Goal: Task Accomplishment & Management: Manage account settings

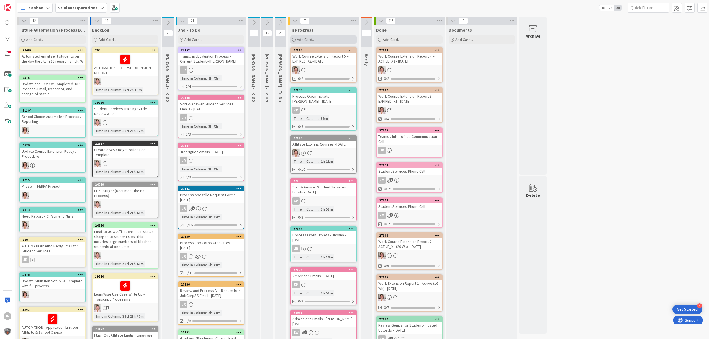
click at [342, 43] on div "Add Card..." at bounding box center [323, 39] width 66 height 8
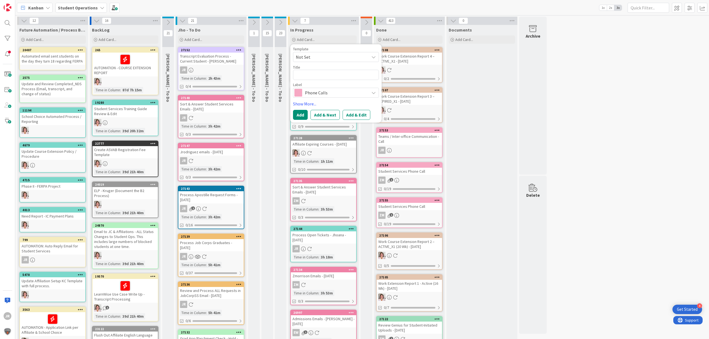
click at [339, 56] on span "Not Set" at bounding box center [330, 56] width 69 height 7
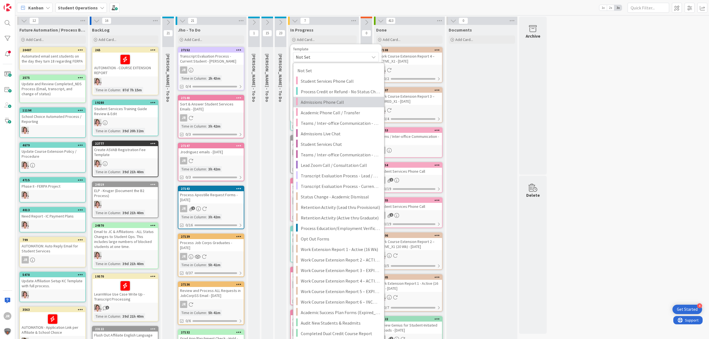
click at [348, 99] on span "Admissions Phone Call" at bounding box center [340, 102] width 79 height 7
type textarea "x"
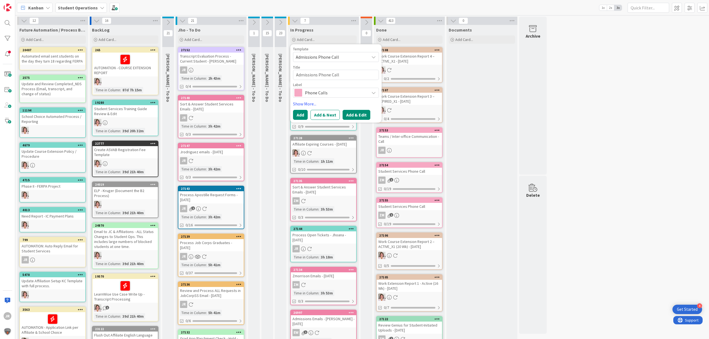
click at [356, 113] on button "Add & Edit" at bounding box center [356, 115] width 28 height 10
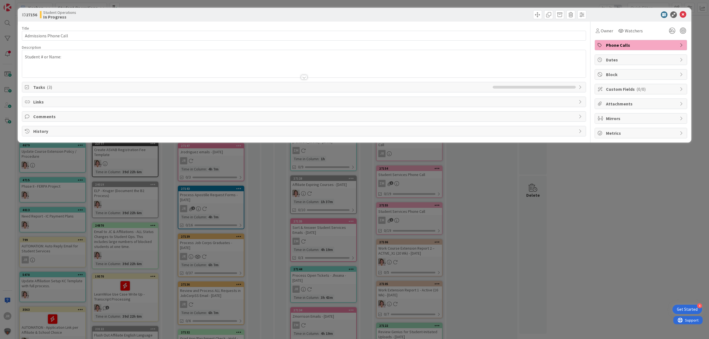
click at [169, 20] on div "ID 27156 Student Operations In Progress" at bounding box center [354, 15] width 673 height 14
click at [81, 61] on div "JR Jhoana Rodriguez just joined Student # or Name:" at bounding box center [303, 63] width 563 height 27
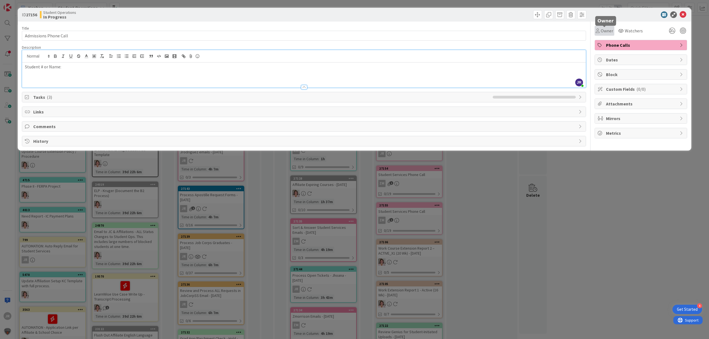
click at [612, 32] on span "Owner" at bounding box center [606, 30] width 12 height 7
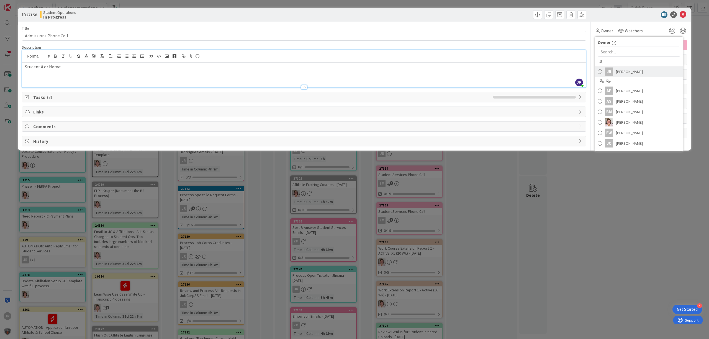
click at [615, 68] on link "JR [PERSON_NAME]" at bounding box center [639, 71] width 88 height 11
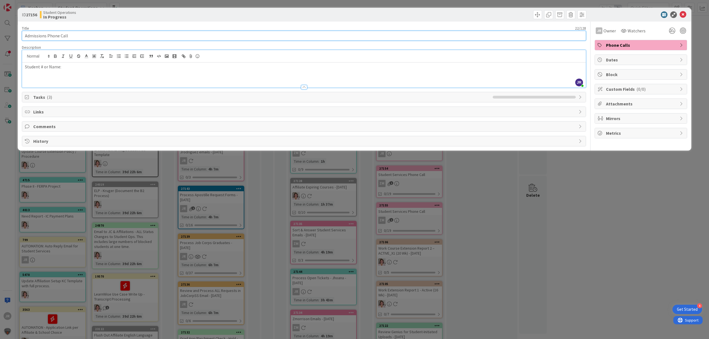
click at [81, 35] on input "Admissions Phone Call" at bounding box center [304, 36] width 564 height 10
drag, startPoint x: 49, startPoint y: 37, endPoint x: 9, endPoint y: 37, distance: 39.6
click at [9, 37] on div "ID 27156 Student Operations In Progress Title 22 / 128 Admissions Phone Call De…" at bounding box center [354, 169] width 709 height 339
click at [166, 69] on p "Student # or Name:" at bounding box center [304, 67] width 558 height 6
click at [151, 37] on input "Student Services Phone Call" at bounding box center [304, 36] width 564 height 10
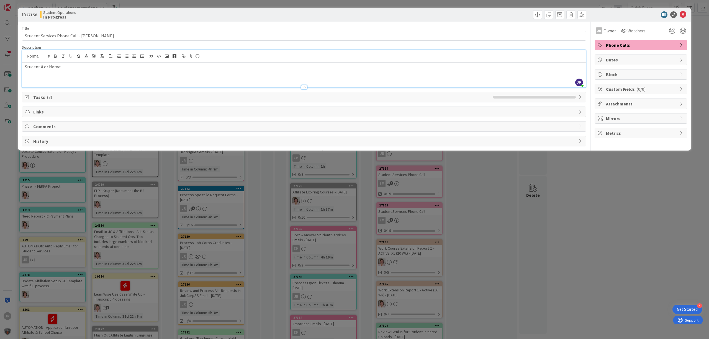
click at [107, 74] on div "Student # or Name:" at bounding box center [303, 75] width 563 height 25
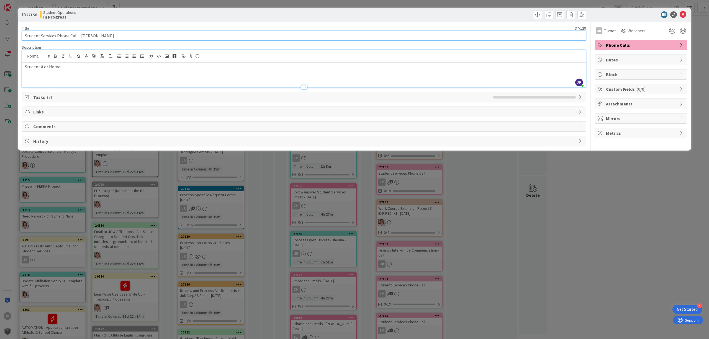
click at [80, 34] on input "Student Services Phone Call - Verdell" at bounding box center [304, 36] width 564 height 10
type input "Student Services Phone Call - [PERSON_NAME]"
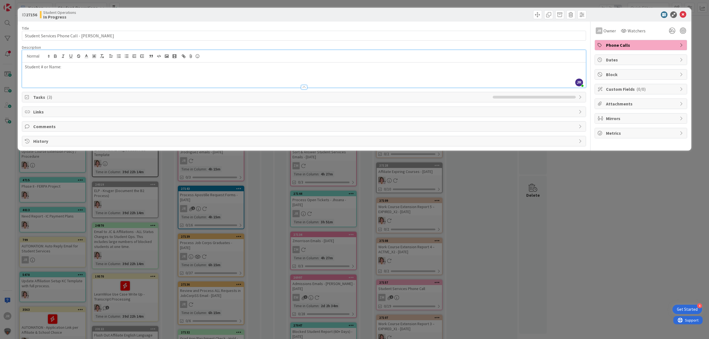
click at [116, 69] on p "Student # or Name:" at bounding box center [304, 67] width 558 height 6
click at [538, 16] on span at bounding box center [537, 14] width 9 height 9
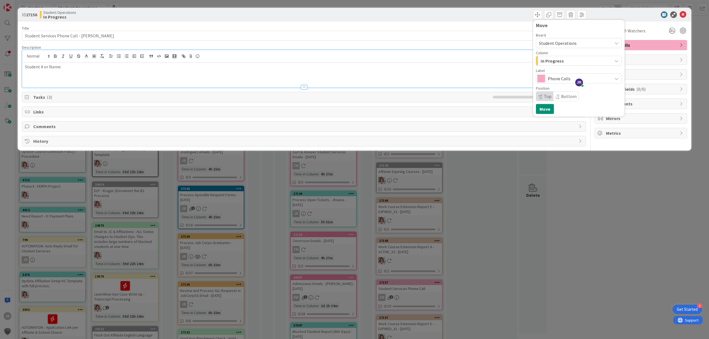
click at [548, 58] on span "In Progress" at bounding box center [551, 60] width 23 height 7
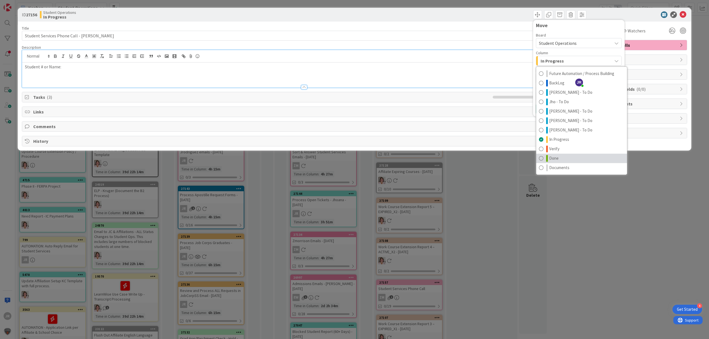
click at [558, 157] on link "Done" at bounding box center [581, 158] width 91 height 9
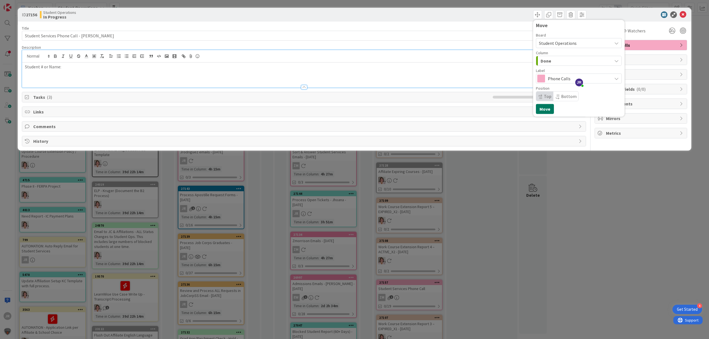
click at [548, 111] on button "Move" at bounding box center [545, 109] width 18 height 10
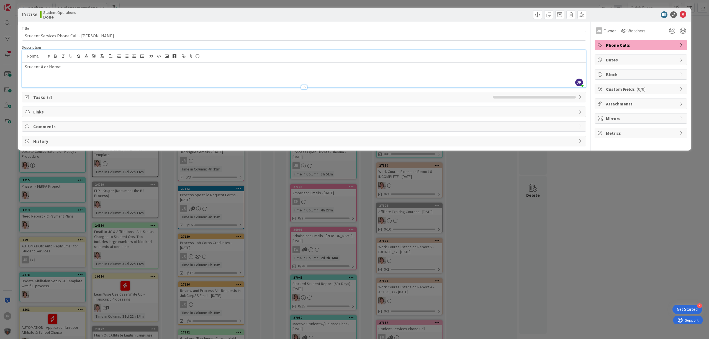
click at [179, 2] on div "ID 27156 Student Operations Done Move Move Title 44 / 128 Student Services Phon…" at bounding box center [354, 169] width 709 height 339
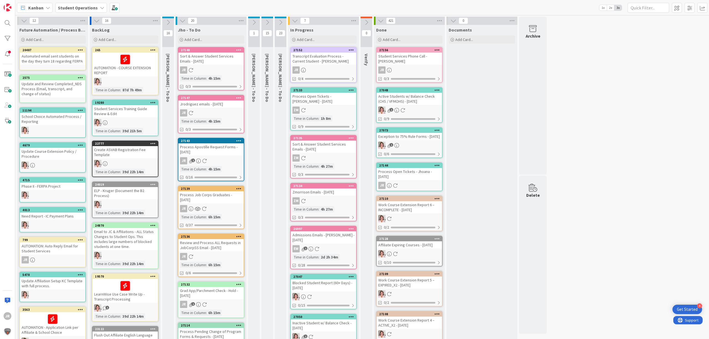
click at [318, 61] on div "Transcript Evaluation Process - Current Student - [PERSON_NAME]" at bounding box center [323, 59] width 65 height 12
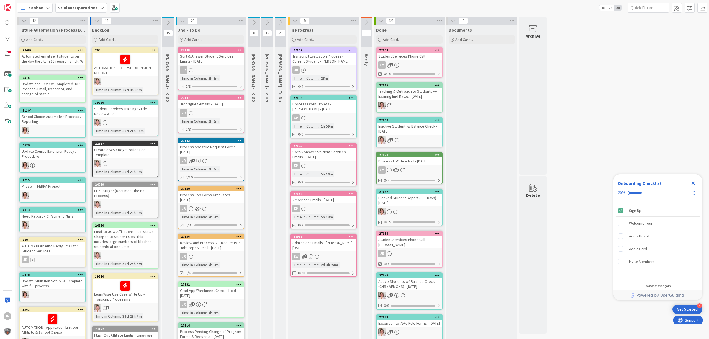
click at [348, 31] on div "In Progress" at bounding box center [323, 30] width 66 height 6
click at [343, 41] on div "Add Card..." at bounding box center [323, 39] width 66 height 8
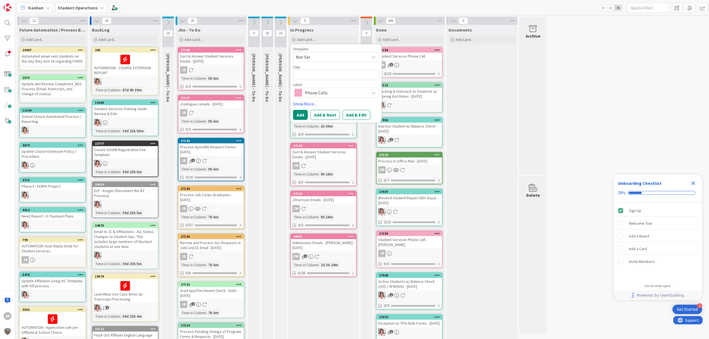
click at [343, 55] on span "Not Set" at bounding box center [330, 56] width 69 height 7
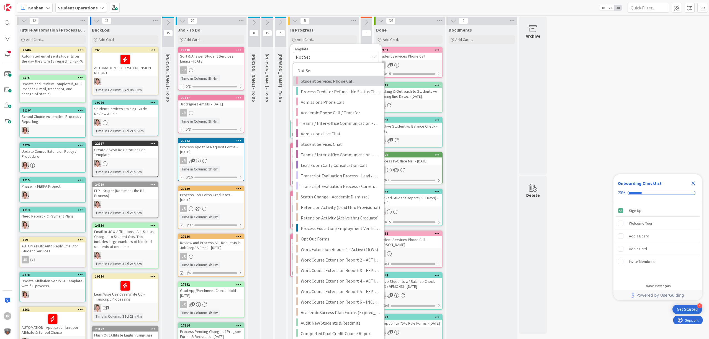
click at [344, 83] on span "Student Services Phone Call" at bounding box center [340, 81] width 79 height 7
type textarea "x"
type textarea "Student Services Phone Call"
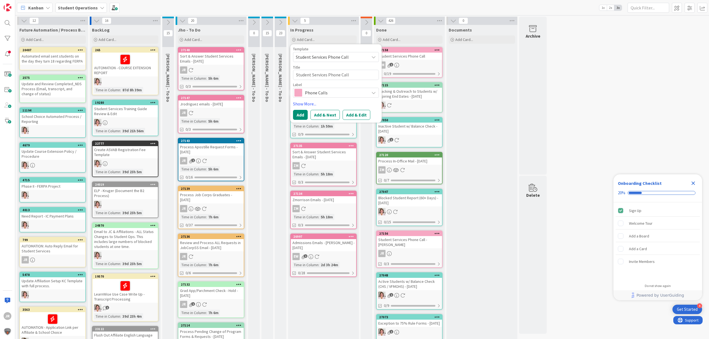
click at [356, 109] on div "Template Student Services Phone Call Not Set Student Services Phone Call Proces…" at bounding box center [336, 83] width 86 height 73
click at [357, 115] on button "Add & Edit" at bounding box center [356, 115] width 28 height 10
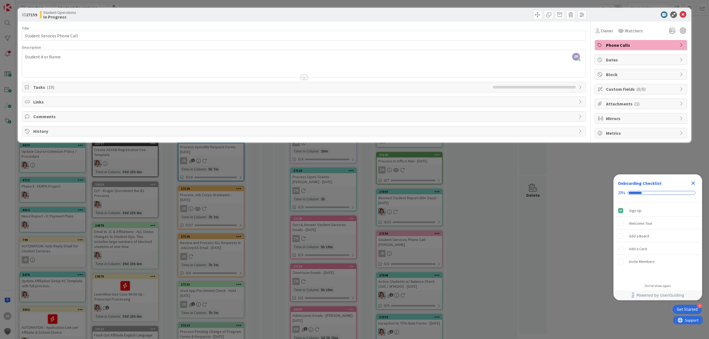
click at [106, 59] on div "JR [PERSON_NAME] joined 10 m ago Student # or Name:" at bounding box center [303, 63] width 563 height 27
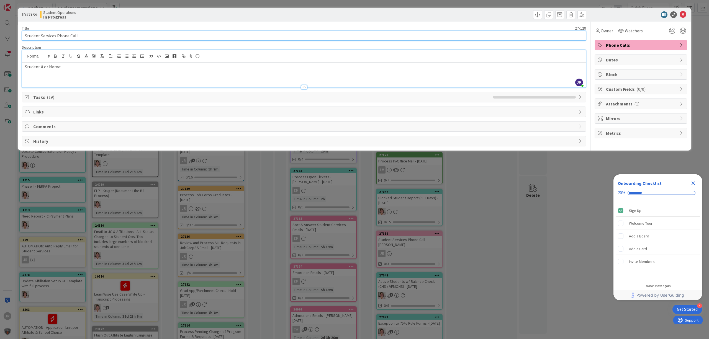
click at [105, 39] on input "Student Services Phone Call" at bounding box center [304, 36] width 564 height 10
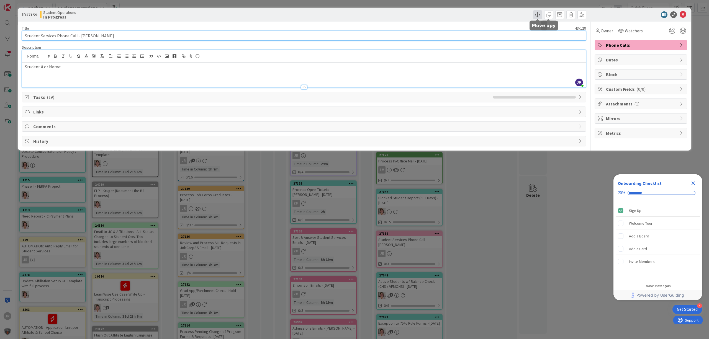
type input "Student Services Phone Call - [PERSON_NAME]"
click at [537, 12] on span at bounding box center [537, 14] width 9 height 9
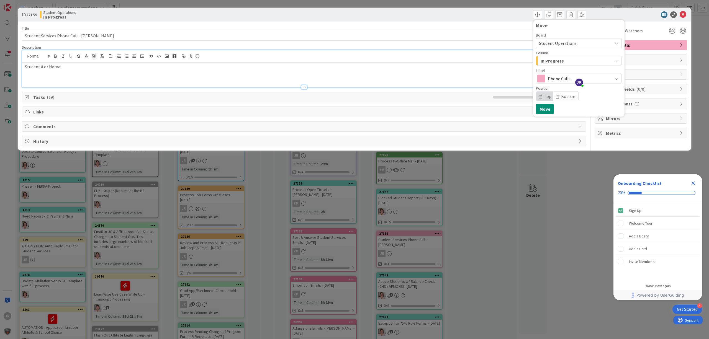
click at [556, 56] on div "In Progress" at bounding box center [575, 60] width 73 height 9
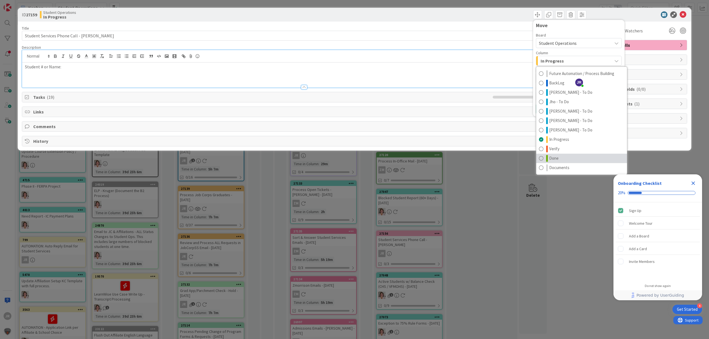
click at [564, 154] on link "Done" at bounding box center [581, 158] width 91 height 9
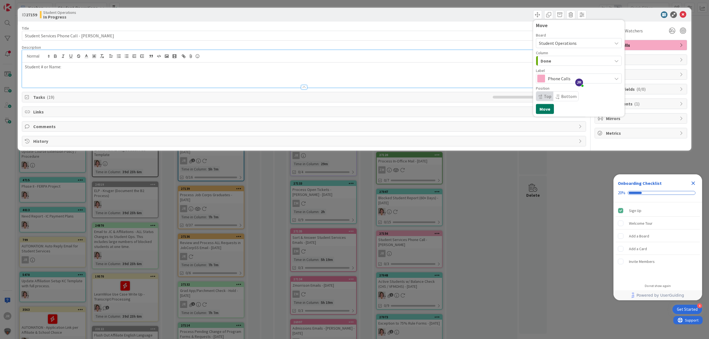
click at [548, 105] on button "Move" at bounding box center [545, 109] width 18 height 10
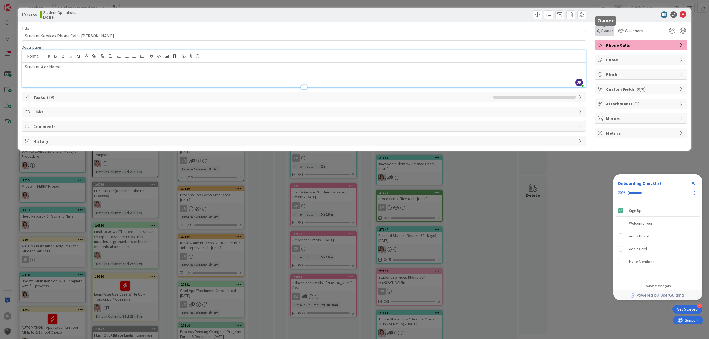
click at [607, 31] on span "Owner" at bounding box center [606, 30] width 12 height 7
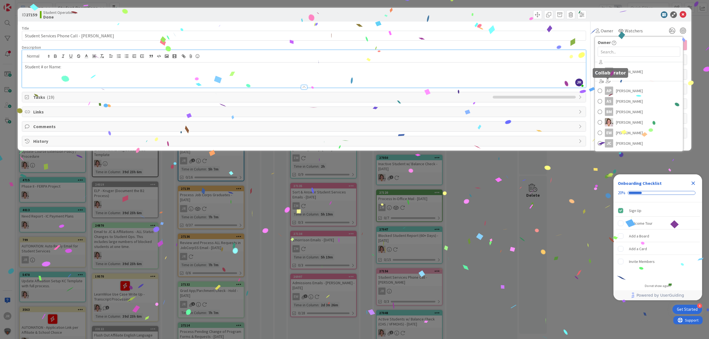
click at [606, 76] on h5 "Collaborator" at bounding box center [610, 72] width 31 height 5
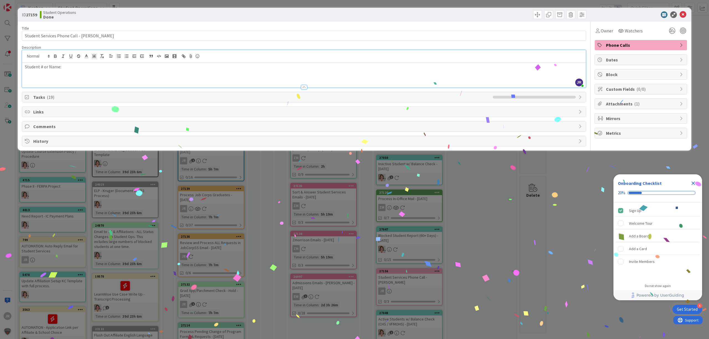
click at [480, 226] on div "ID 27159 Student Operations Done Move Move Title 43 / 128 Student Services Phon…" at bounding box center [354, 169] width 709 height 339
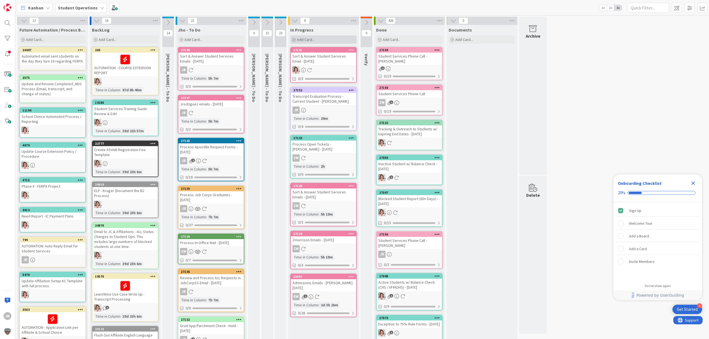
click at [313, 36] on div "Add Card..." at bounding box center [323, 39] width 66 height 8
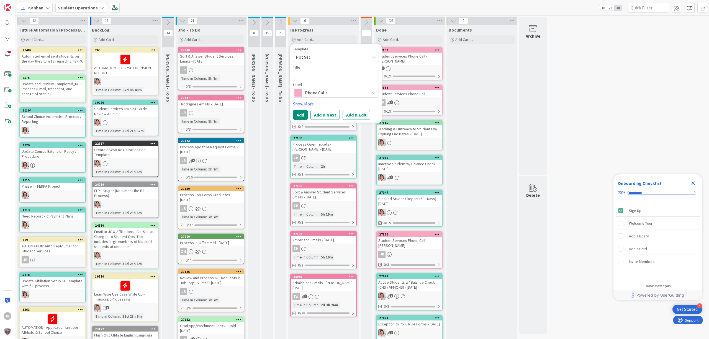
click at [323, 54] on span "Not Set" at bounding box center [330, 56] width 69 height 7
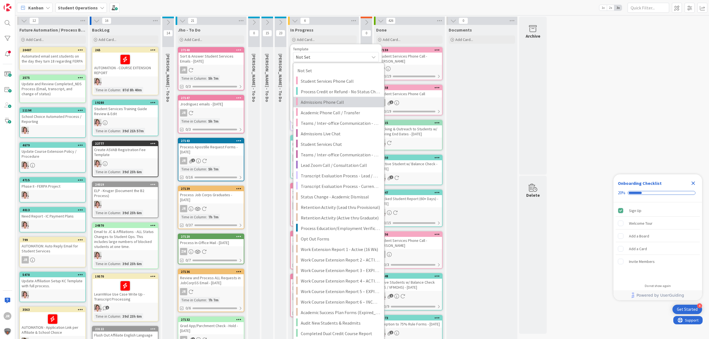
click at [332, 102] on span "Admissions Phone Call" at bounding box center [340, 102] width 79 height 7
type textarea "x"
type textarea "Admissions Phone Call"
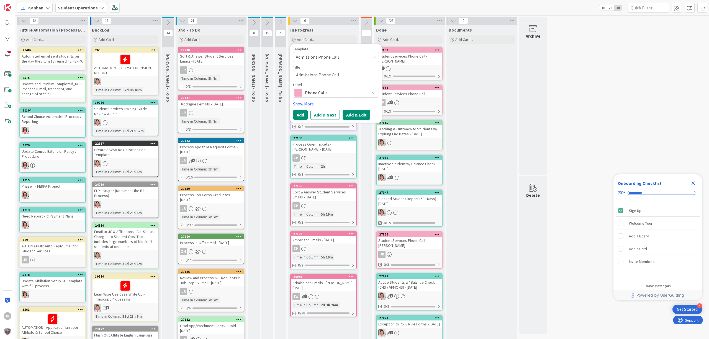
click at [362, 113] on button "Add & Edit" at bounding box center [356, 115] width 28 height 10
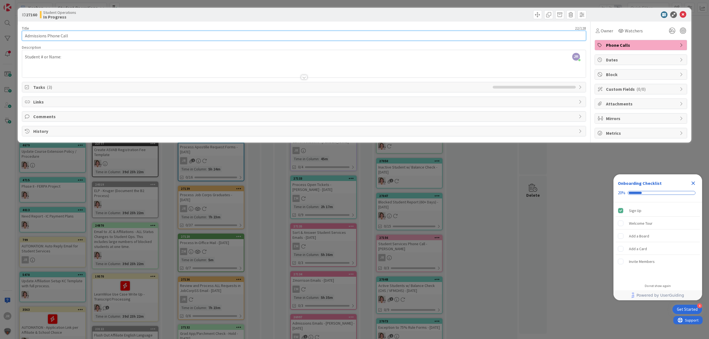
click at [145, 38] on input "Admissions Phone Call" at bounding box center [304, 36] width 564 height 10
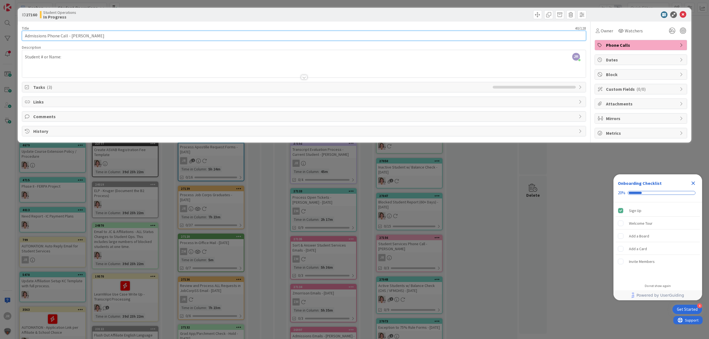
type input "Admissions Phone Call - [PERSON_NAME]"
click at [87, 60] on div "JR [PERSON_NAME] joined 2 m ago Student # or Name:" at bounding box center [303, 63] width 563 height 27
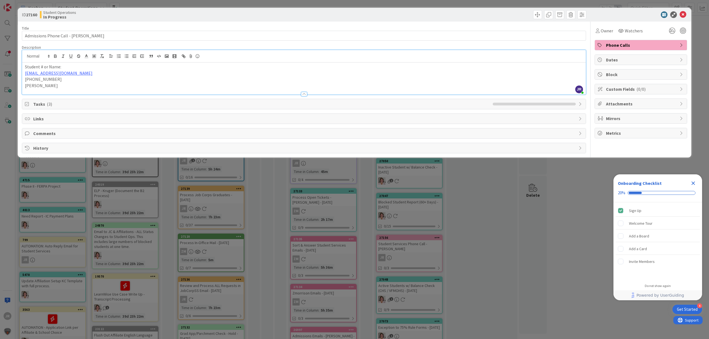
click at [82, 80] on p "[PHONE_NUMBER]" at bounding box center [304, 79] width 558 height 6
drag, startPoint x: 89, startPoint y: 75, endPoint x: 22, endPoint y: 75, distance: 66.2
click at [22, 75] on div "Student # or Name: [EMAIL_ADDRESS][DOMAIN_NAME] [PHONE_NUMBER] [PERSON_NAME]" at bounding box center [303, 79] width 563 height 32
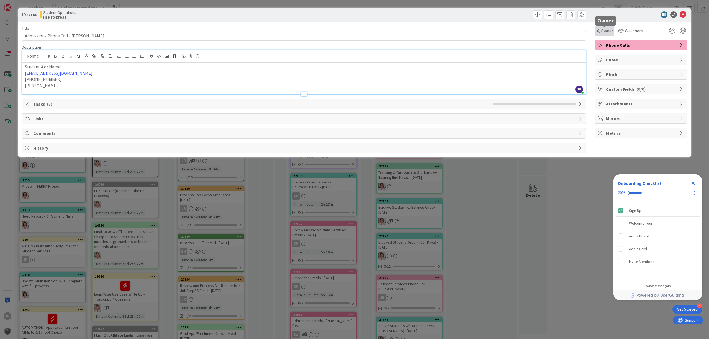
click at [603, 31] on span "Owner" at bounding box center [606, 30] width 12 height 7
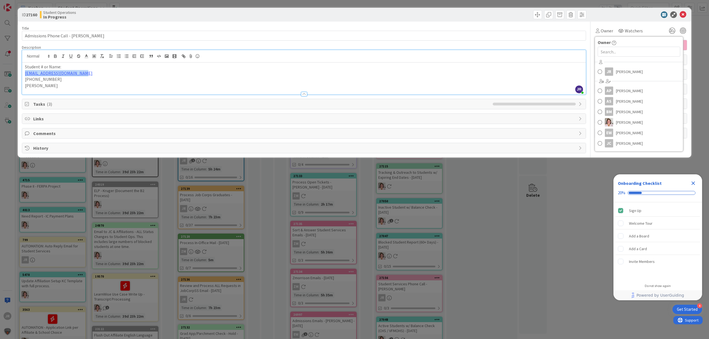
drag, startPoint x: 86, startPoint y: 73, endPoint x: 17, endPoint y: 74, distance: 69.5
click at [17, 74] on div "ID 27160 Student Operations In Progress Title 40 / 128 Admissions Phone Call - …" at bounding box center [354, 169] width 709 height 339
copy link "[EMAIL_ADDRESS][DOMAIN_NAME]"
click at [603, 32] on span "Owner" at bounding box center [606, 30] width 12 height 7
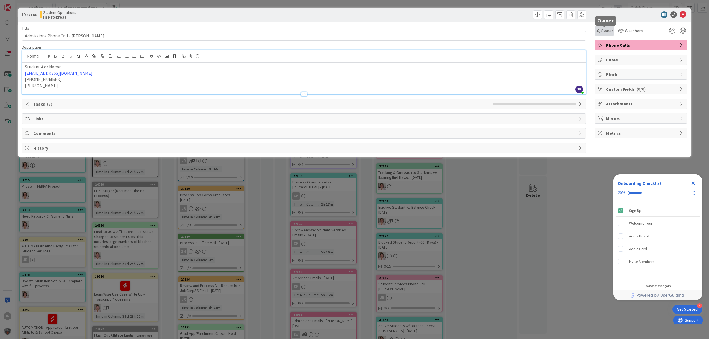
click at [604, 31] on span "Owner" at bounding box center [606, 30] width 12 height 7
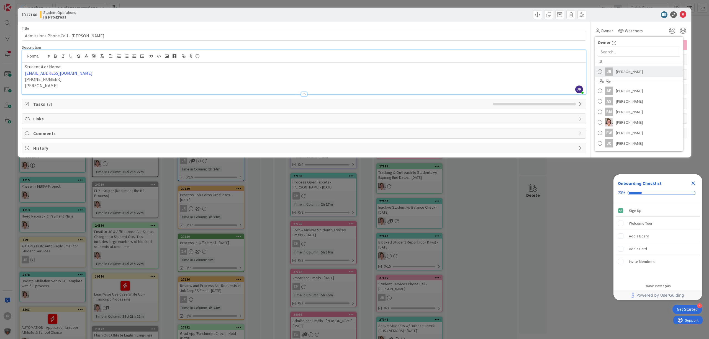
click at [612, 69] on div "JR" at bounding box center [609, 72] width 8 height 8
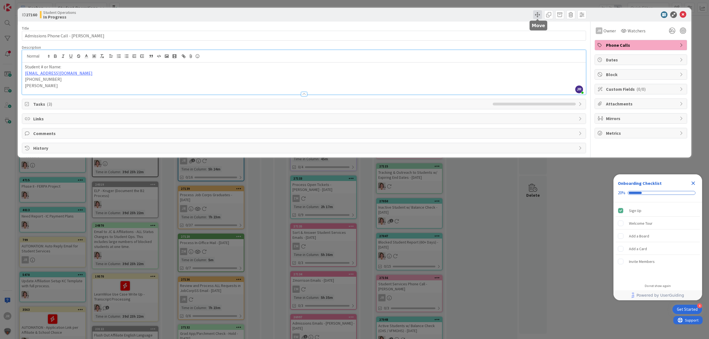
click at [538, 16] on span at bounding box center [537, 14] width 9 height 9
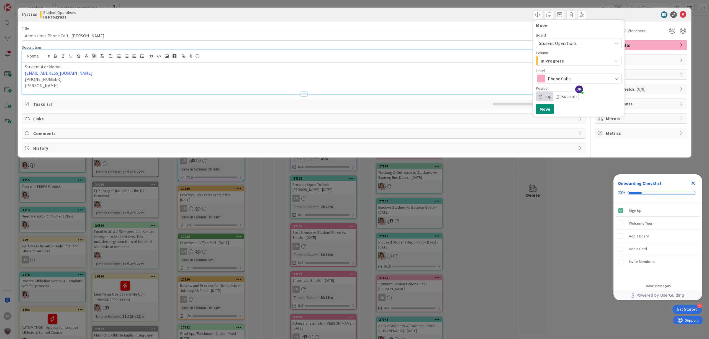
click at [544, 63] on span "In Progress" at bounding box center [551, 60] width 23 height 7
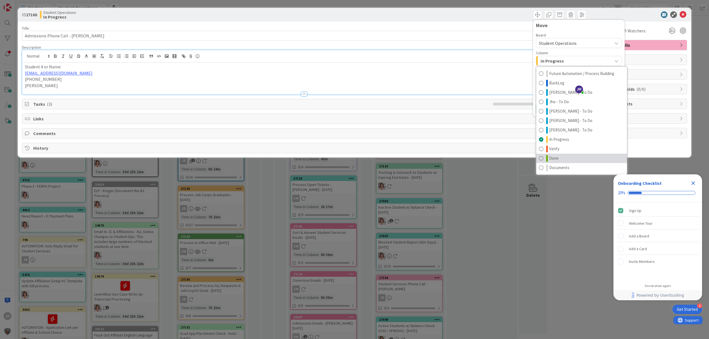
click at [557, 154] on link "Done" at bounding box center [581, 158] width 91 height 9
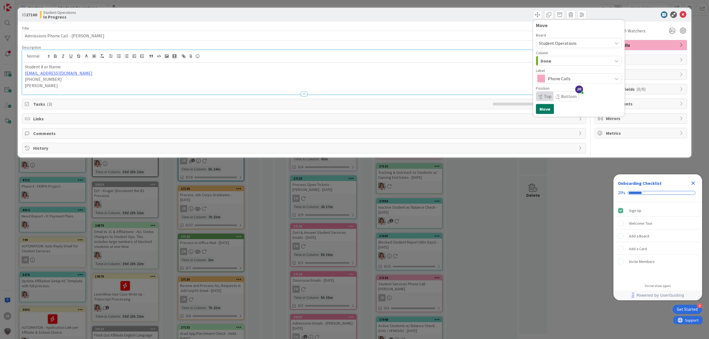
click at [544, 108] on button "Move" at bounding box center [545, 109] width 18 height 10
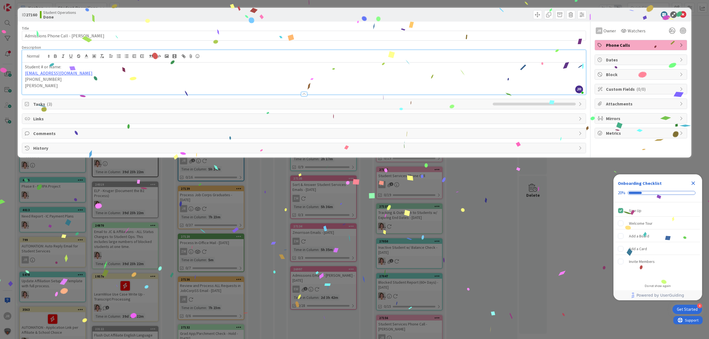
click at [456, 210] on div "ID 27160 Student Operations Done Move Move Title 40 / 128 Admissions Phone Call…" at bounding box center [354, 169] width 709 height 339
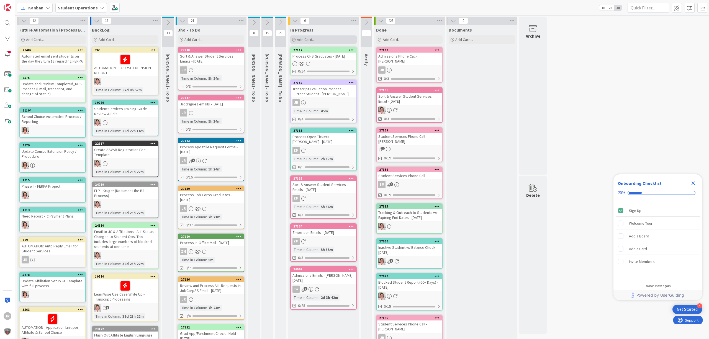
click at [341, 39] on div "Add Card..." at bounding box center [323, 39] width 66 height 8
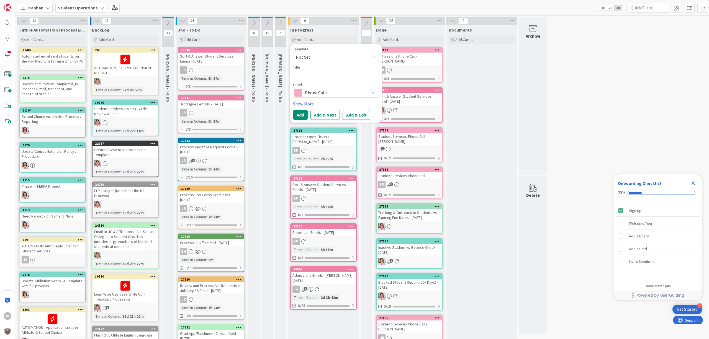
click at [340, 55] on span "Not Set" at bounding box center [330, 56] width 69 height 7
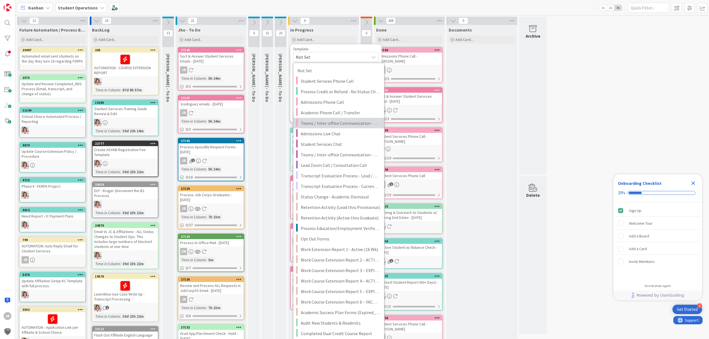
click at [346, 118] on link "Teams / Inter-office Communication - Call" at bounding box center [338, 123] width 91 height 11
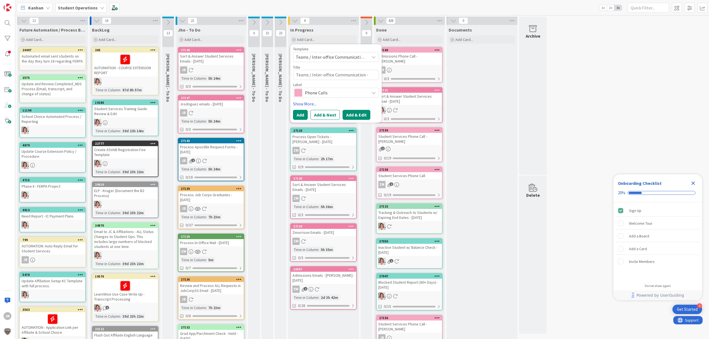
click at [349, 117] on button "Add & Edit" at bounding box center [356, 115] width 28 height 10
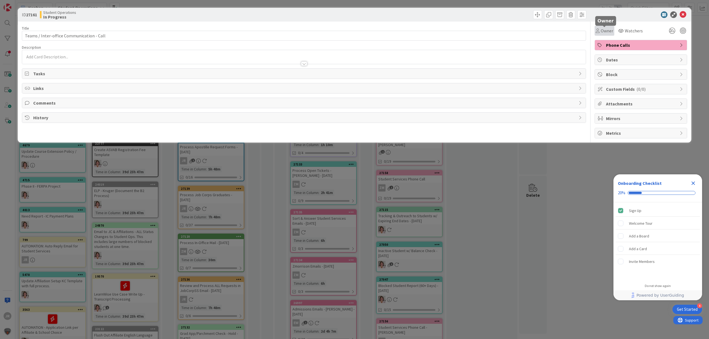
click at [599, 32] on div "Owner" at bounding box center [603, 30] width 17 height 7
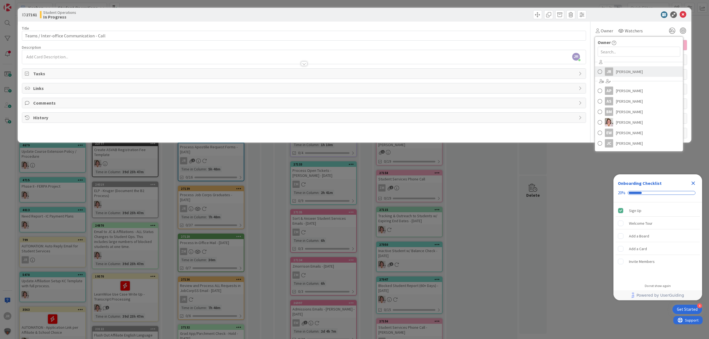
click at [601, 75] on span at bounding box center [599, 72] width 4 height 8
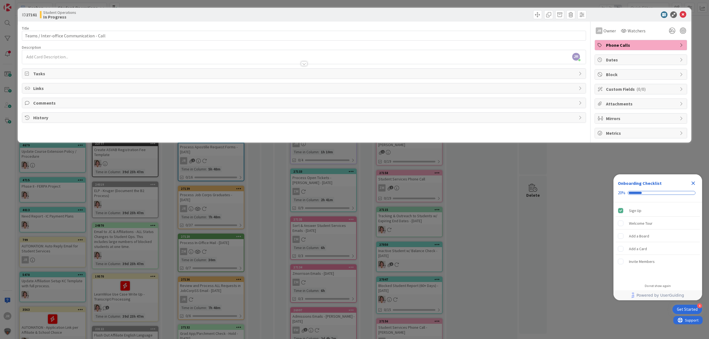
click at [466, 6] on div "ID 27161 Student Operations In Progress Title 41 / 128 Teams / Inter-office Com…" at bounding box center [354, 169] width 709 height 339
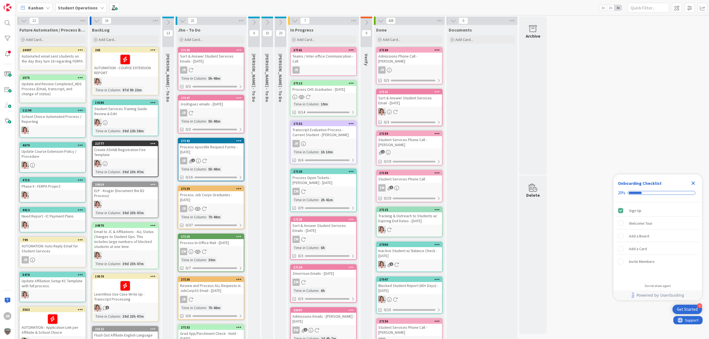
click at [321, 60] on div "Teams / Inter-office Communication - Call" at bounding box center [323, 59] width 65 height 12
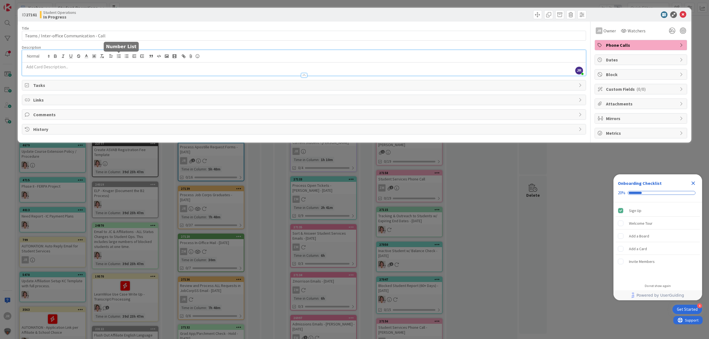
click at [120, 58] on div "JR Jhoana Rodriguez just joined" at bounding box center [303, 62] width 563 height 25
click at [476, 5] on div "ID 27161 Student Operations In Progress Title 41 / 128 Teams / Inter-office Com…" at bounding box center [354, 169] width 709 height 339
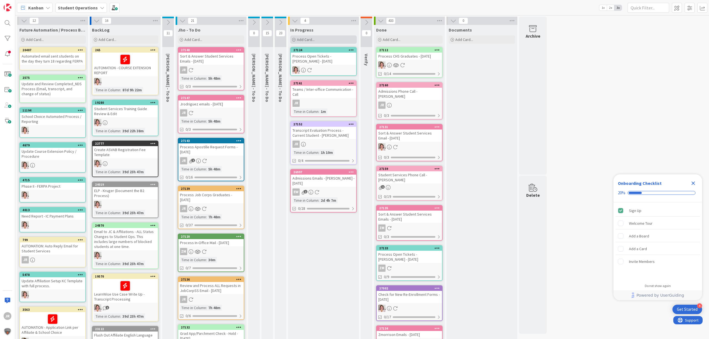
click at [332, 37] on div "Add Card..." at bounding box center [323, 39] width 66 height 8
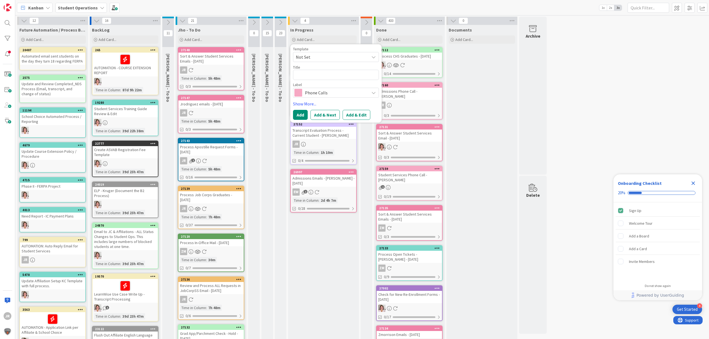
click at [336, 53] on span "Not Set" at bounding box center [336, 57] width 86 height 10
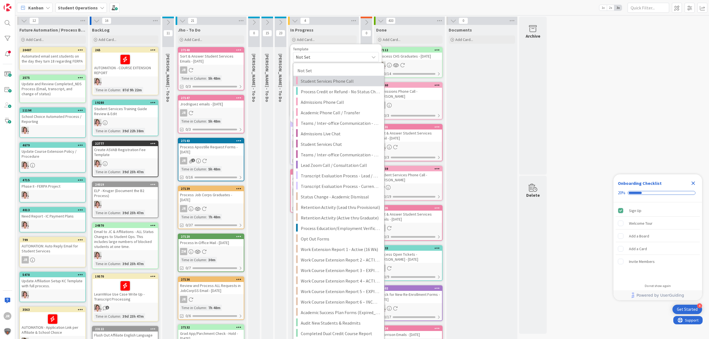
click at [342, 80] on span "Student Services Phone Call" at bounding box center [340, 81] width 79 height 7
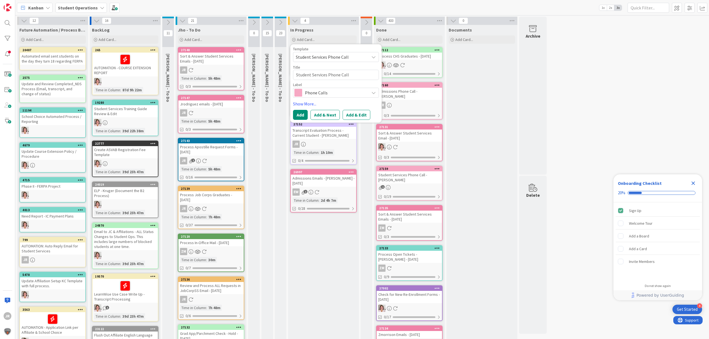
click at [336, 59] on span "Student Services Phone Call" at bounding box center [330, 56] width 69 height 7
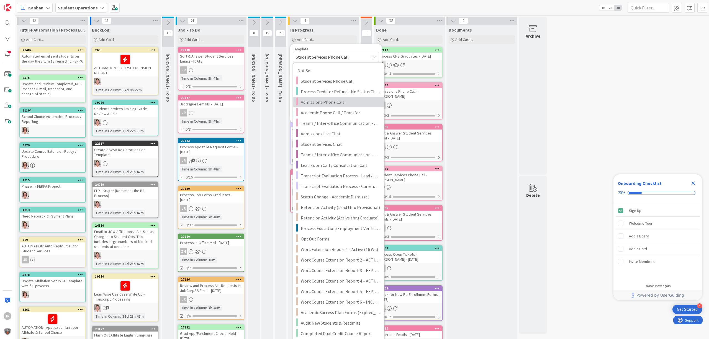
click at [335, 102] on span "Admissions Phone Call" at bounding box center [340, 102] width 79 height 7
type textarea "x"
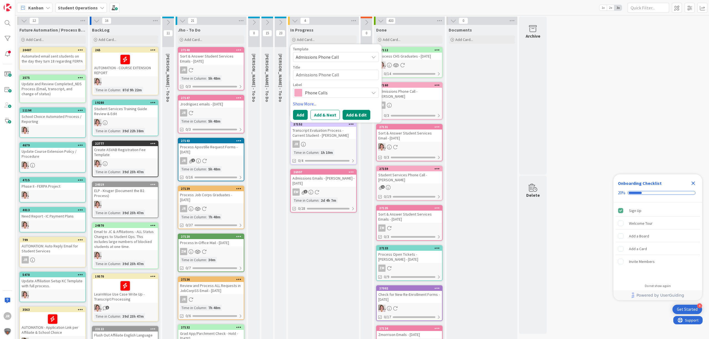
click at [352, 115] on button "Add & Edit" at bounding box center [356, 115] width 28 height 10
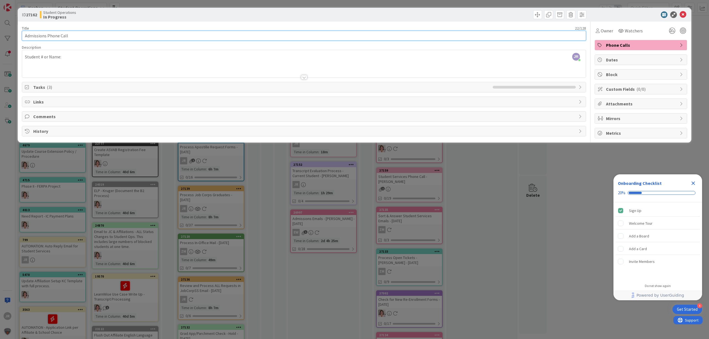
click at [48, 38] on input "Admissions Phone Call" at bounding box center [304, 36] width 564 height 10
drag, startPoint x: 46, startPoint y: 36, endPoint x: 20, endPoint y: 34, distance: 25.5
click at [20, 34] on div "ID 27162 Student Operations In Progress Title 22 / 128 Admissions Phone Call De…" at bounding box center [354, 75] width 673 height 135
click at [83, 35] on input "Student Services Phone Call" at bounding box center [304, 36] width 564 height 10
type input "Student Services Phone Call - Jonathan Krieger"
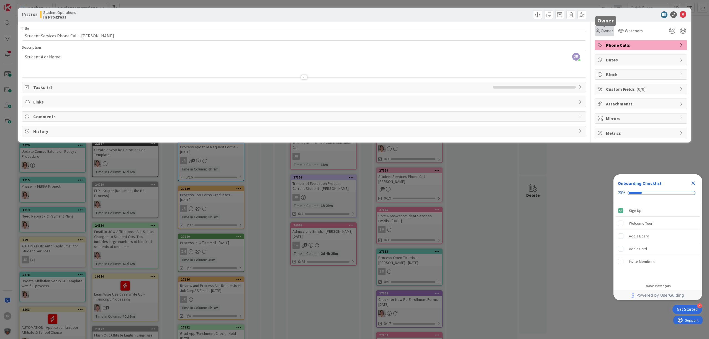
click at [600, 30] on span "Owner" at bounding box center [606, 30] width 12 height 7
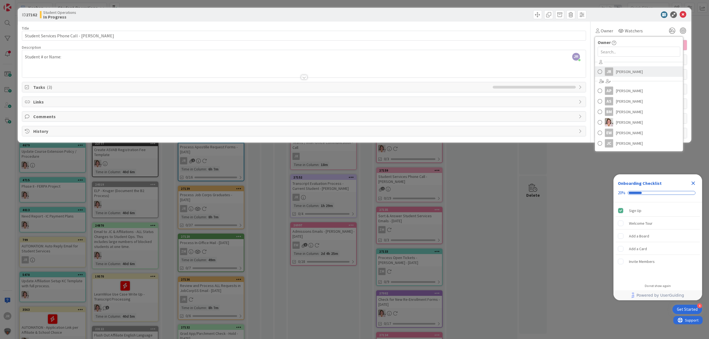
click at [614, 70] on link "JR [PERSON_NAME]" at bounding box center [639, 71] width 88 height 11
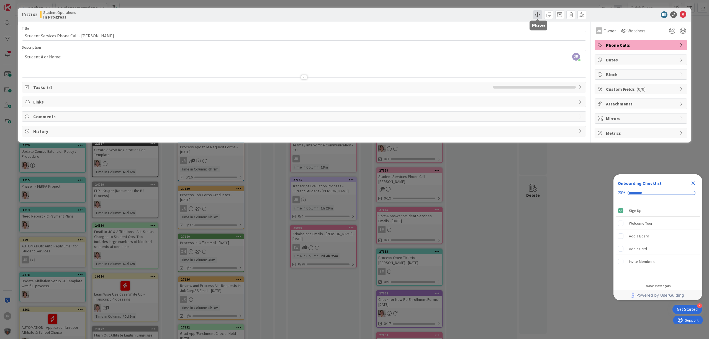
click at [537, 13] on span at bounding box center [537, 14] width 9 height 9
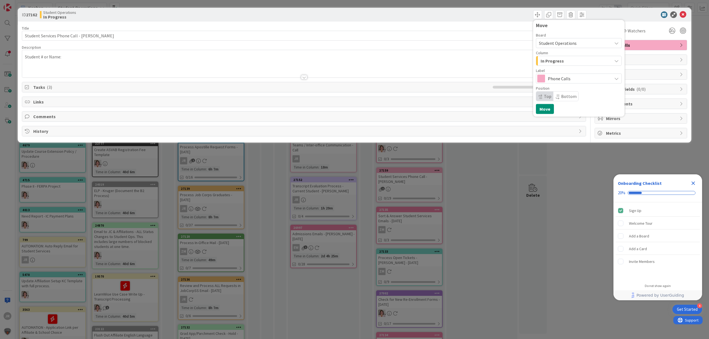
click at [555, 63] on span "In Progress" at bounding box center [551, 60] width 23 height 7
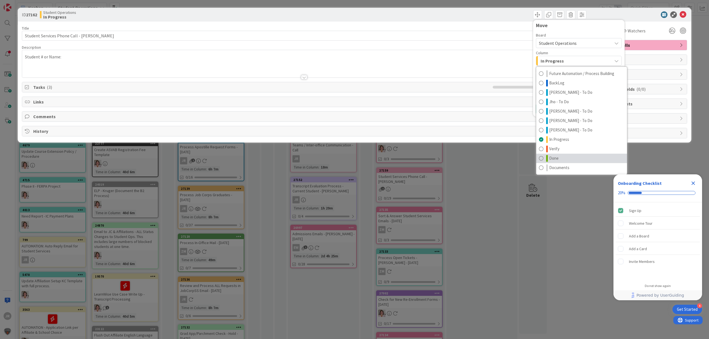
click at [558, 154] on link "Done" at bounding box center [581, 158] width 91 height 9
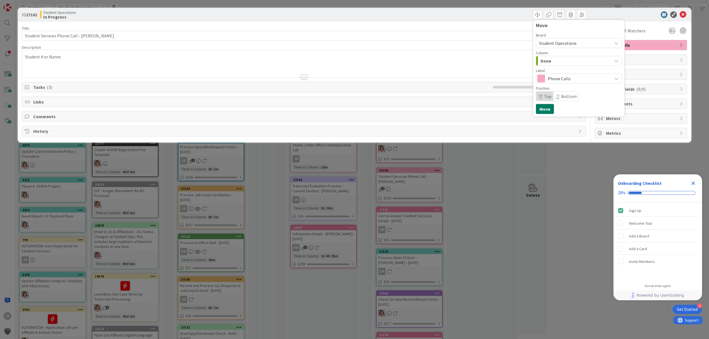
click at [548, 111] on button "Move" at bounding box center [545, 109] width 18 height 10
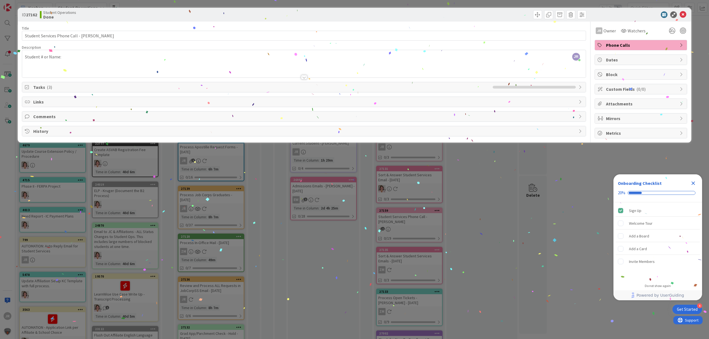
click at [424, 2] on div "ID 27162 Student Operations Done Move Move Title 46 / 128 Student Services Phon…" at bounding box center [354, 169] width 709 height 339
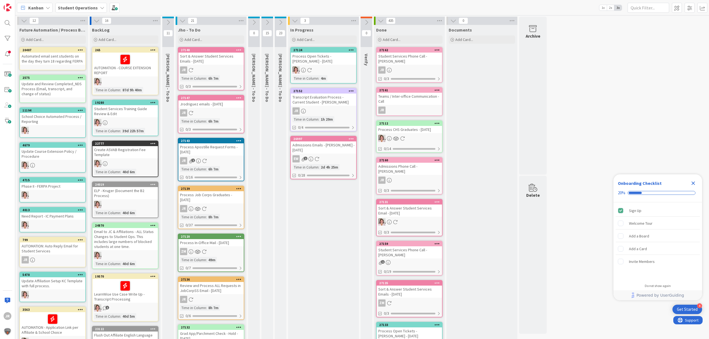
click at [422, 98] on div "Teams / Inter-office Communication - Call" at bounding box center [408, 99] width 65 height 12
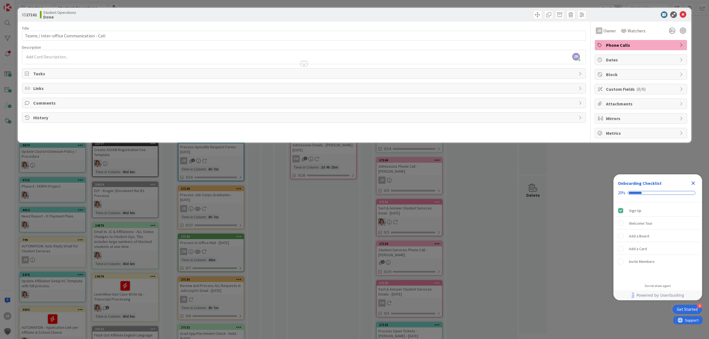
click at [481, 3] on div "ID 27161 Student Operations Done Title 41 / 128 Teams / Inter-office Communicat…" at bounding box center [354, 169] width 709 height 339
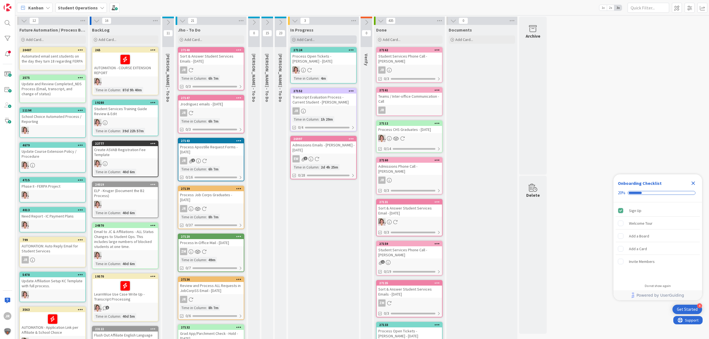
click at [309, 39] on span "Add Card..." at bounding box center [306, 39] width 18 height 5
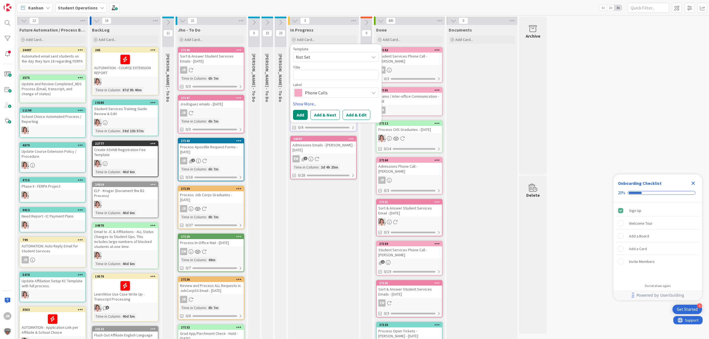
click at [318, 56] on span "Not Set" at bounding box center [330, 56] width 69 height 7
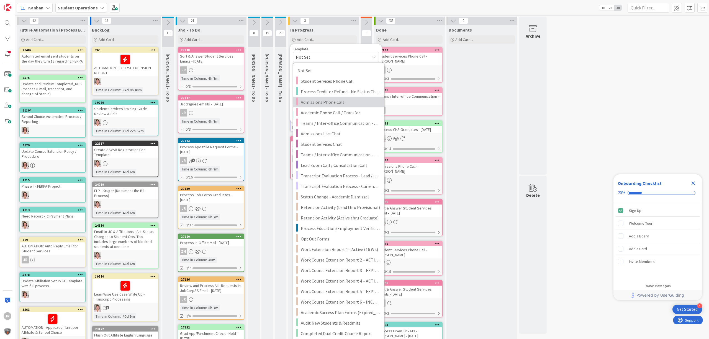
click at [318, 100] on span "Admissions Phone Call" at bounding box center [340, 102] width 79 height 7
type textarea "x"
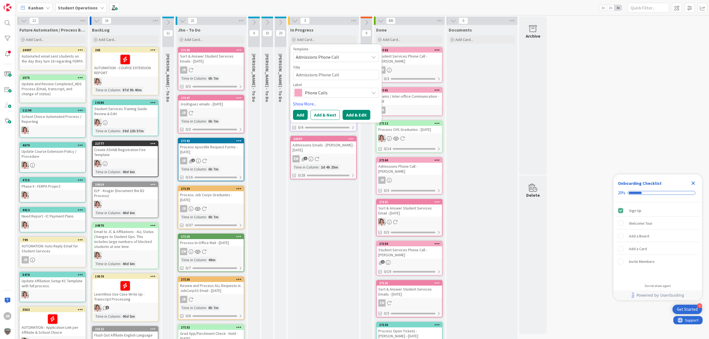
click at [352, 117] on button "Add & Edit" at bounding box center [356, 115] width 28 height 10
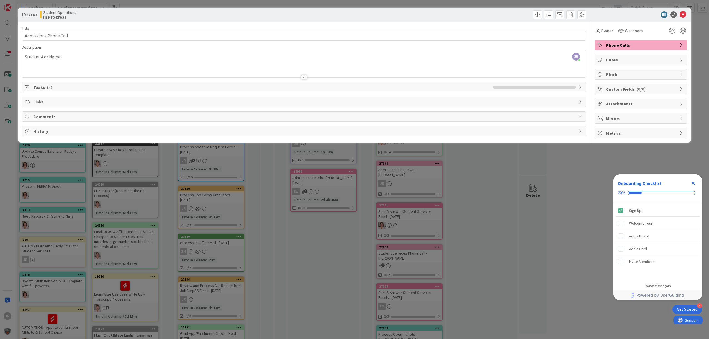
click at [130, 59] on div "JR Jhoana Rodriguez joined 6 m ago Student # or Name:" at bounding box center [303, 63] width 563 height 27
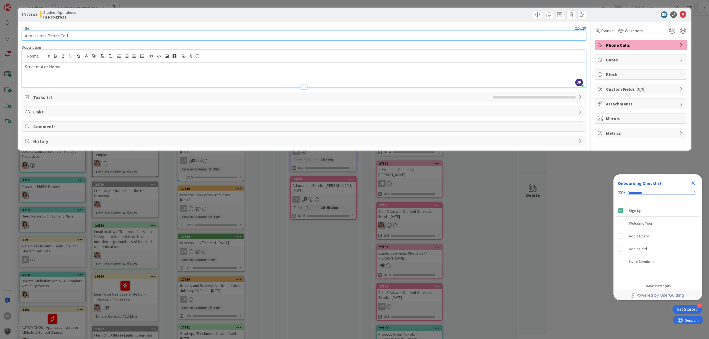
click at [91, 35] on input "Admissions Phone Call" at bounding box center [304, 36] width 564 height 10
type input "Admissions Phone Call - Kevin Ramos"
click at [85, 70] on p "Student # or Name:" at bounding box center [304, 67] width 558 height 6
click at [104, 70] on p "Student # or Name:" at bounding box center [304, 67] width 558 height 6
drag, startPoint x: 125, startPoint y: 66, endPoint x: 63, endPoint y: 74, distance: 62.0
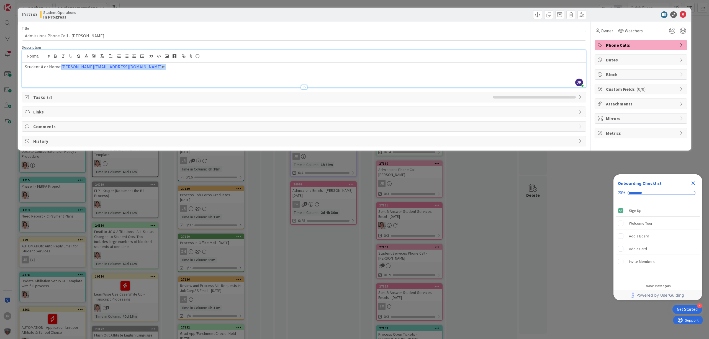
click at [63, 74] on div "Student # or Name: kevin.ramos4@outlook.co m" at bounding box center [303, 75] width 563 height 25
click at [124, 70] on p "Student # or Name: kevin.ramos4@outlook.co m" at bounding box center [304, 67] width 558 height 6
drag, startPoint x: 124, startPoint y: 70, endPoint x: 62, endPoint y: 70, distance: 62.0
click at [62, 70] on p "Student # or Name: kevin.ramos4@outlook.co m" at bounding box center [304, 67] width 558 height 6
drag, startPoint x: 309, startPoint y: 248, endPoint x: 304, endPoint y: 255, distance: 8.1
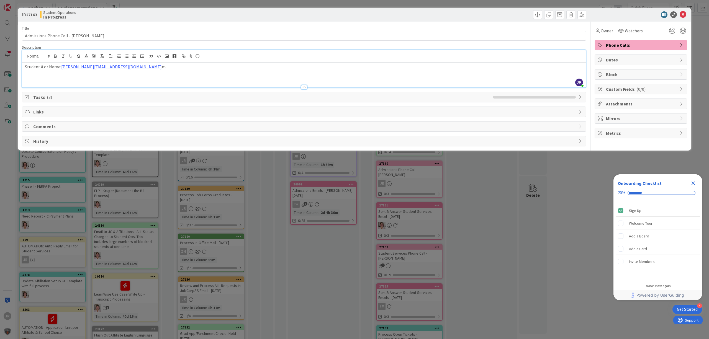
click at [306, 253] on div "ID 27163 Student Operations In Progress Title 36 / 128 Admissions Phone Call - …" at bounding box center [354, 169] width 709 height 339
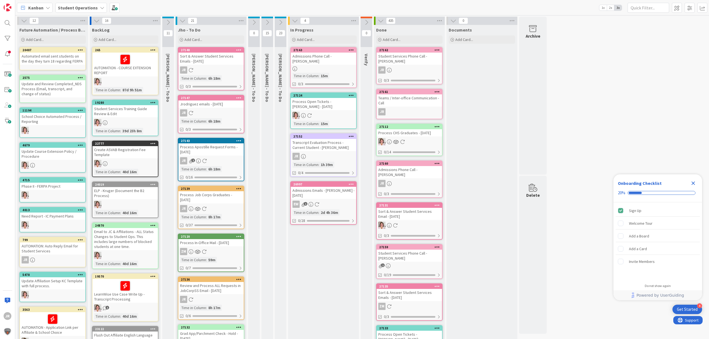
click at [313, 45] on div "In Progress Add Card... Template Not Set Not Set Student Services Phone Call Pr…" at bounding box center [323, 270] width 71 height 491
click at [313, 40] on span "Add Card..." at bounding box center [306, 39] width 18 height 5
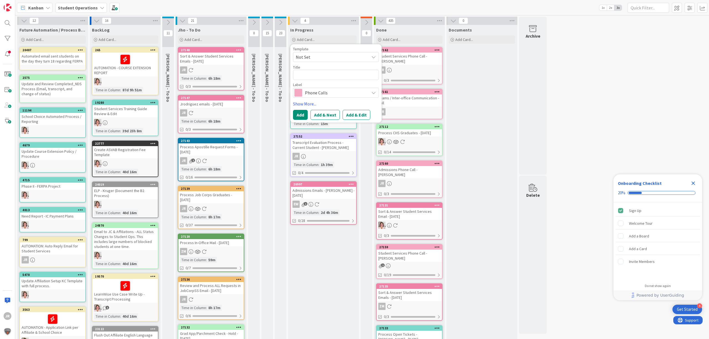
click at [317, 58] on span "Not Set" at bounding box center [330, 56] width 69 height 7
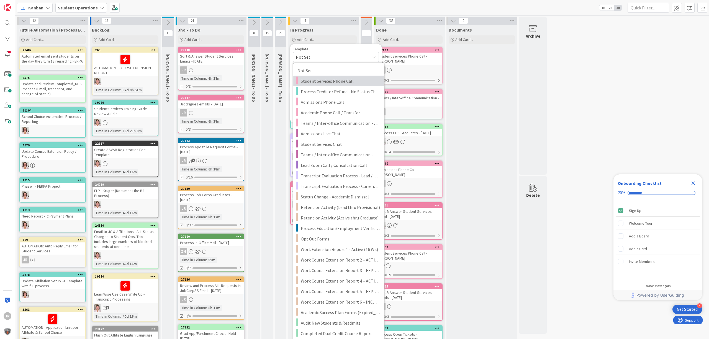
click at [323, 81] on span "Student Services Phone Call" at bounding box center [340, 81] width 79 height 7
type textarea "x"
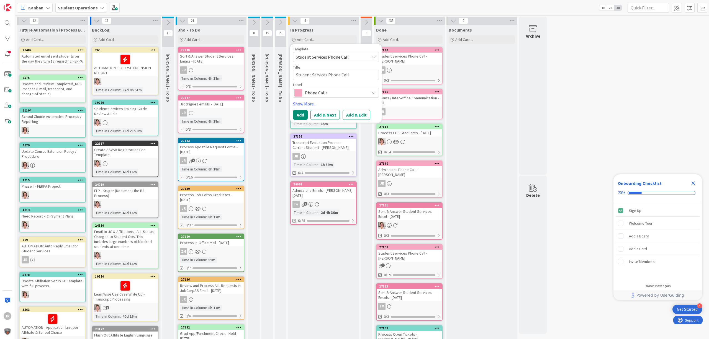
drag, startPoint x: 346, startPoint y: 113, endPoint x: 342, endPoint y: 112, distance: 3.8
click at [346, 113] on button "Add & Edit" at bounding box center [356, 115] width 28 height 10
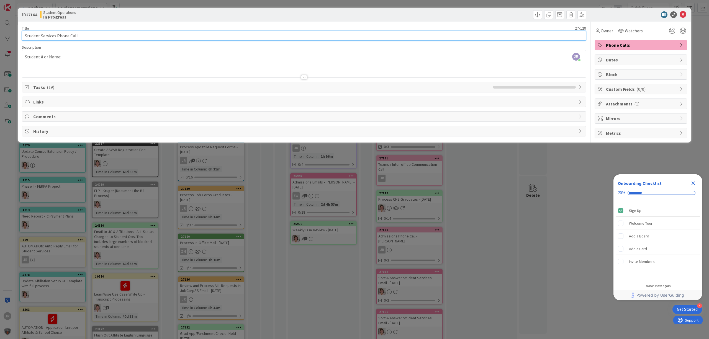
click at [162, 37] on input "Student Services Phone Call" at bounding box center [304, 36] width 564 height 10
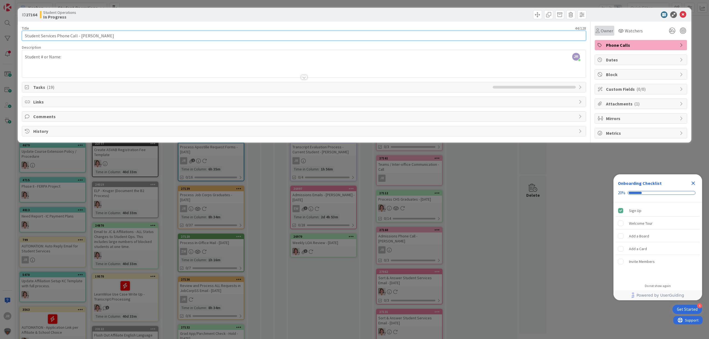
type input "Student Services Phone Call - Najee Thompson"
click at [601, 29] on span "Owner" at bounding box center [606, 30] width 12 height 7
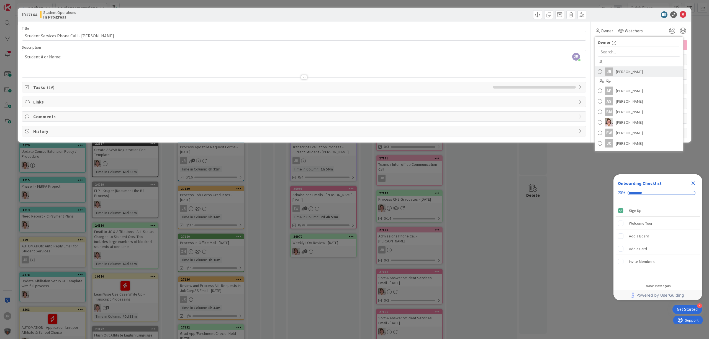
click at [618, 75] on span "[PERSON_NAME]" at bounding box center [629, 72] width 27 height 8
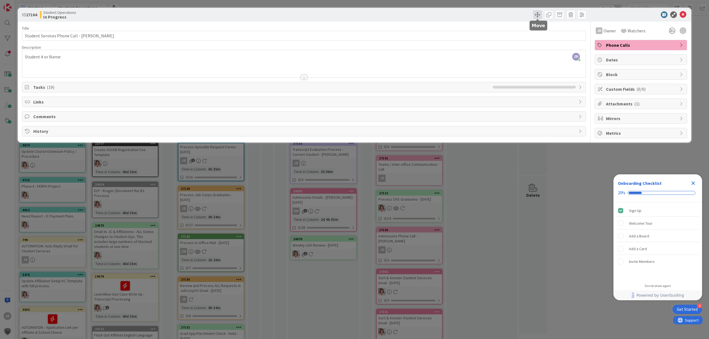
click at [536, 13] on span at bounding box center [537, 14] width 9 height 9
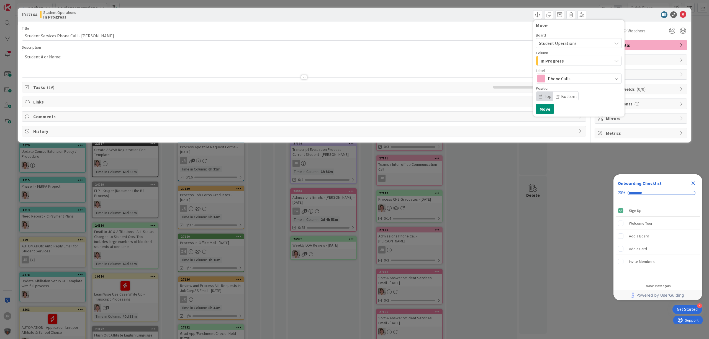
click at [546, 59] on span "In Progress" at bounding box center [551, 60] width 23 height 7
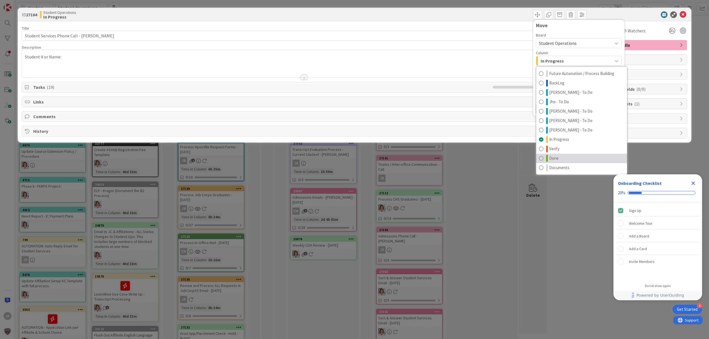
click at [563, 157] on link "Done" at bounding box center [581, 158] width 91 height 9
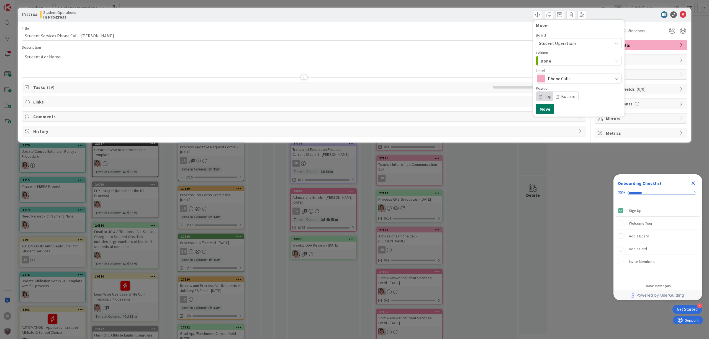
click at [546, 107] on button "Move" at bounding box center [545, 109] width 18 height 10
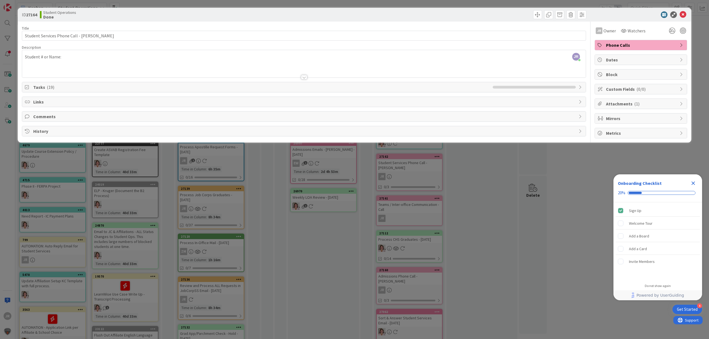
click at [331, 223] on div "ID 27164 Student Operations Done Move Move Title 44 / 128 Student Services Phon…" at bounding box center [354, 169] width 709 height 339
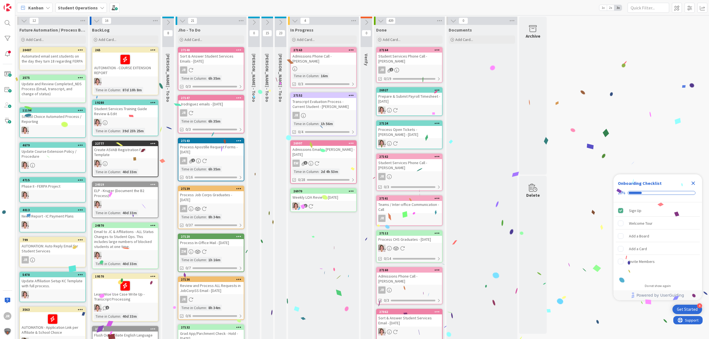
click at [317, 55] on div "Admissions Phone Call - Kevin Ramos" at bounding box center [323, 59] width 65 height 12
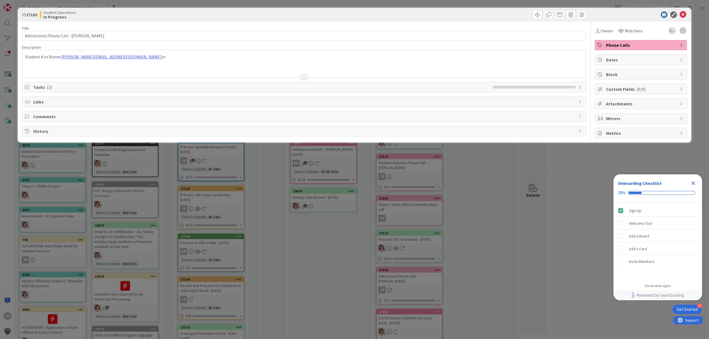
click at [135, 57] on div "Student # or Name: kevin.ramos4@outlook.co m" at bounding box center [303, 63] width 563 height 27
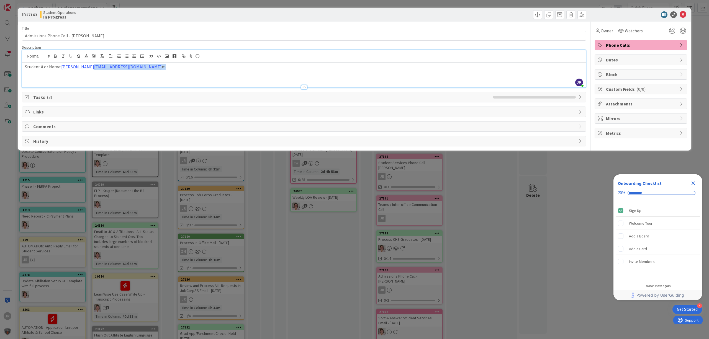
drag, startPoint x: 133, startPoint y: 69, endPoint x: 91, endPoint y: 72, distance: 42.2
click at [91, 72] on div "Student # or Name: kevin.ramos4@outlook.co m" at bounding box center [303, 75] width 563 height 25
click at [537, 17] on span at bounding box center [537, 14] width 9 height 9
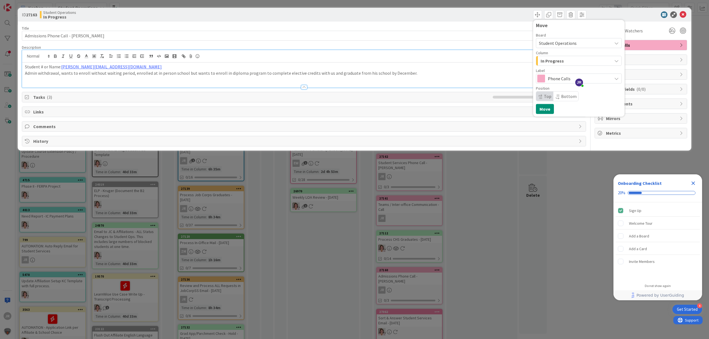
click at [541, 63] on span "In Progress" at bounding box center [551, 60] width 23 height 7
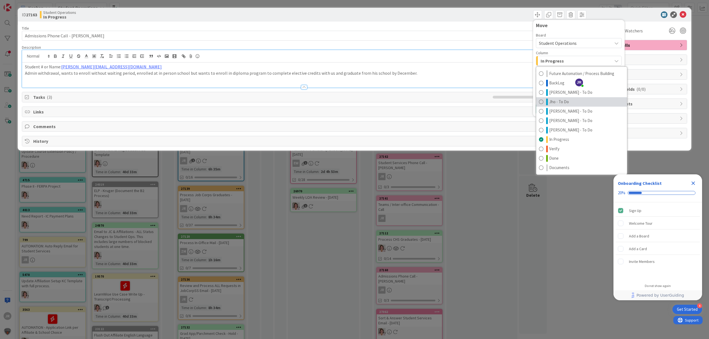
click at [556, 102] on span "Jho - To Do" at bounding box center [559, 102] width 20 height 7
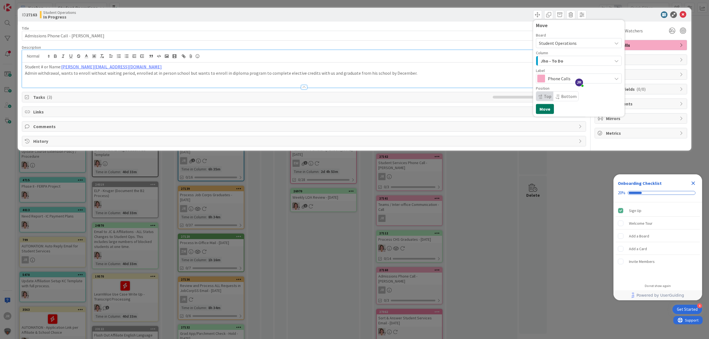
click at [550, 109] on button "Move" at bounding box center [545, 109] width 18 height 10
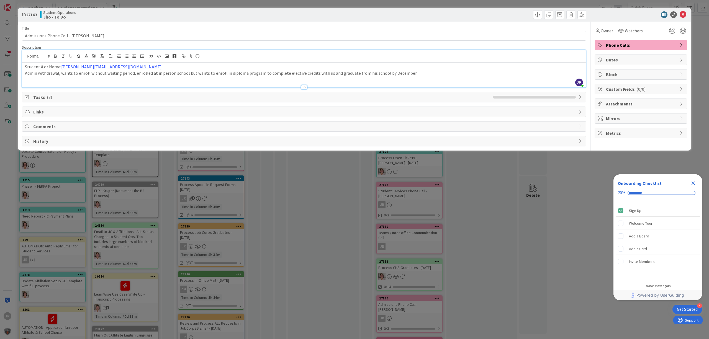
click at [336, 221] on div "ID 27163 Student Operations Jho - To Do Move Move Title 36 / 128 Admissions Pho…" at bounding box center [354, 169] width 709 height 339
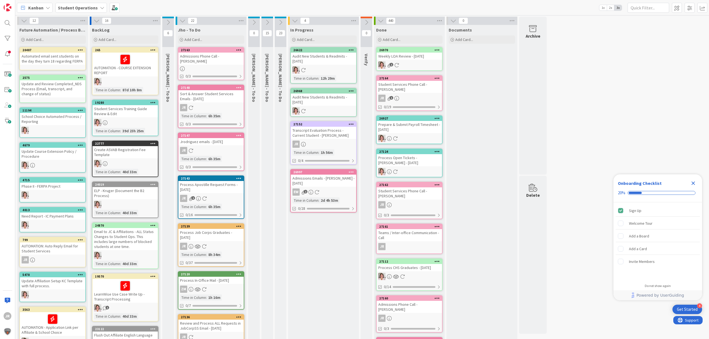
click at [328, 6] on div "Kanban Student Operations 1x 2x 3x" at bounding box center [361, 7] width 693 height 15
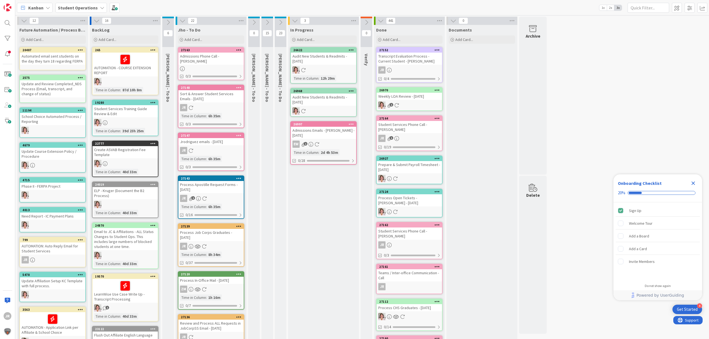
click at [412, 54] on div "Transcript Evaluation Process - Current Student - [PERSON_NAME]" at bounding box center [408, 59] width 65 height 12
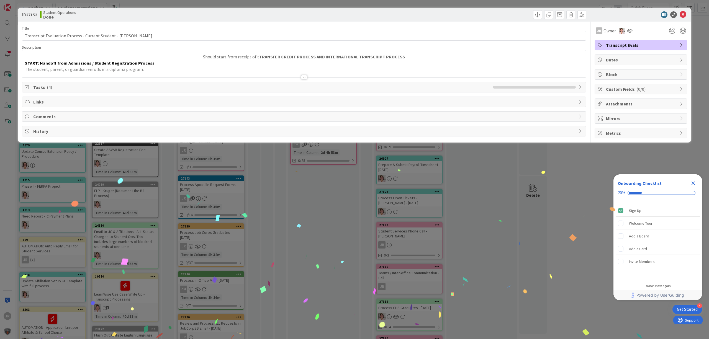
click at [86, 84] on span "Tasks ( 4 )" at bounding box center [261, 87] width 456 height 7
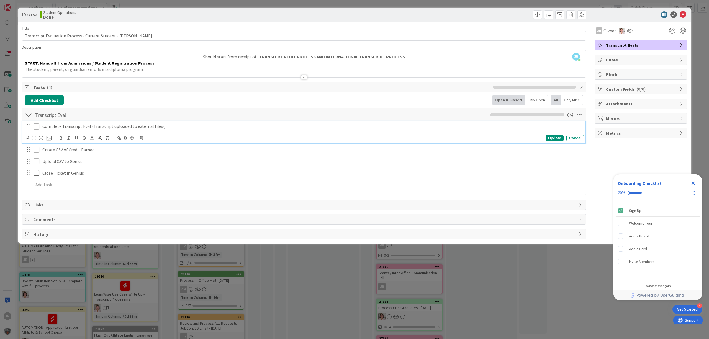
click at [34, 127] on icon at bounding box center [37, 126] width 8 height 7
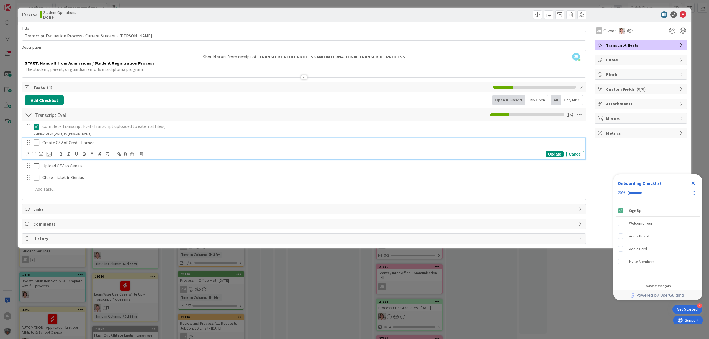
click at [37, 141] on icon at bounding box center [37, 142] width 8 height 7
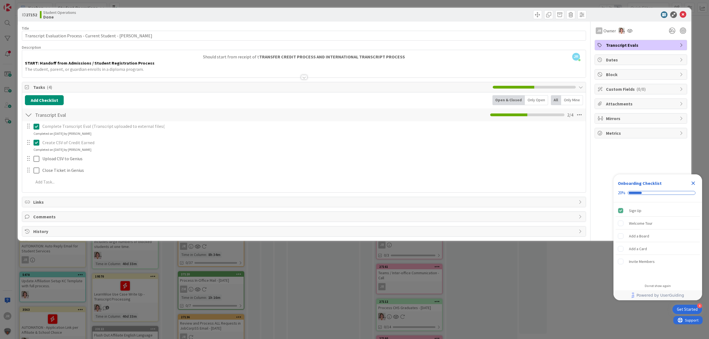
click at [38, 155] on div at bounding box center [33, 159] width 16 height 10
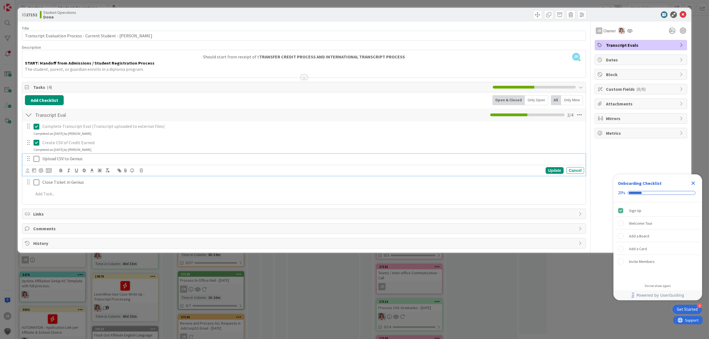
click at [38, 159] on icon at bounding box center [37, 159] width 8 height 7
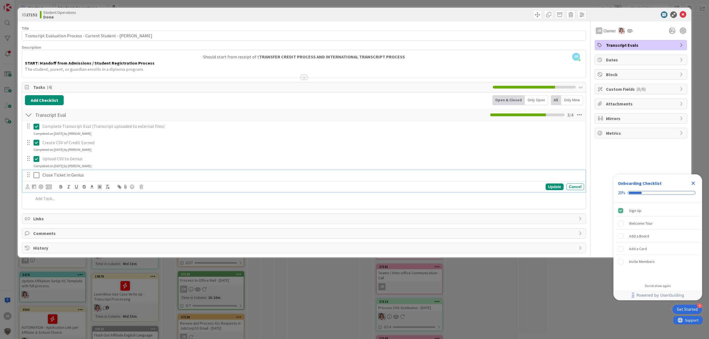
click at [38, 172] on button at bounding box center [36, 175] width 7 height 9
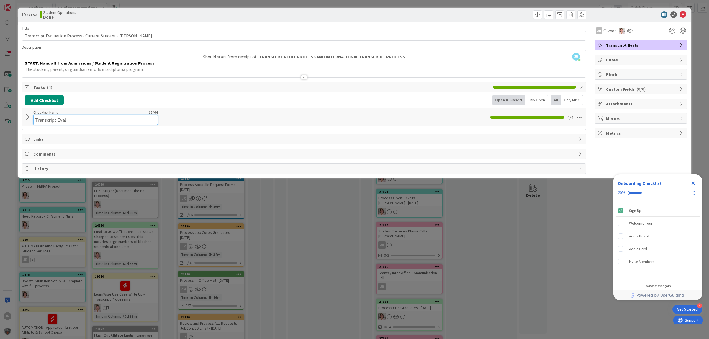
click at [74, 112] on div "Checklist Name 15 / 64 Transcript Eval" at bounding box center [95, 117] width 125 height 15
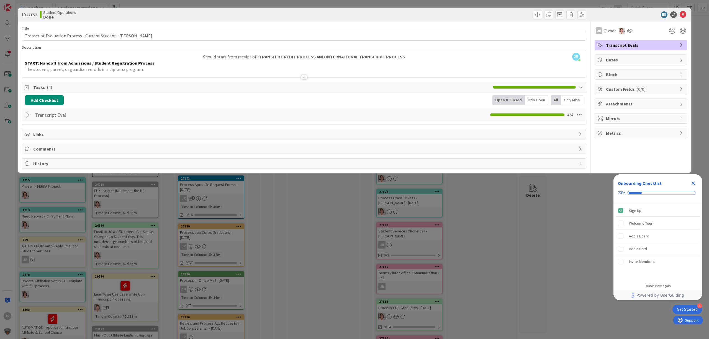
click at [165, 117] on div "Transcript Eval Checklist Name 15 / 64 Transcript Eval 4 / 4" at bounding box center [303, 115] width 563 height 13
click at [27, 116] on div at bounding box center [28, 115] width 7 height 10
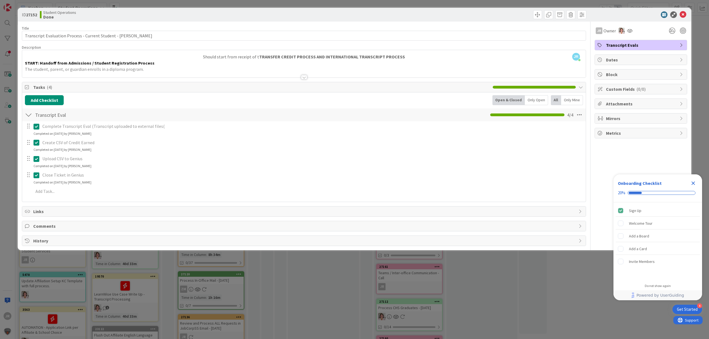
click at [27, 116] on div at bounding box center [28, 115] width 7 height 10
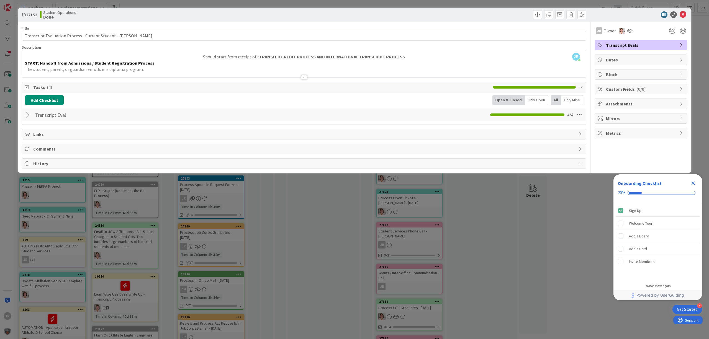
click at [642, 119] on span "Mirrors" at bounding box center [641, 118] width 71 height 7
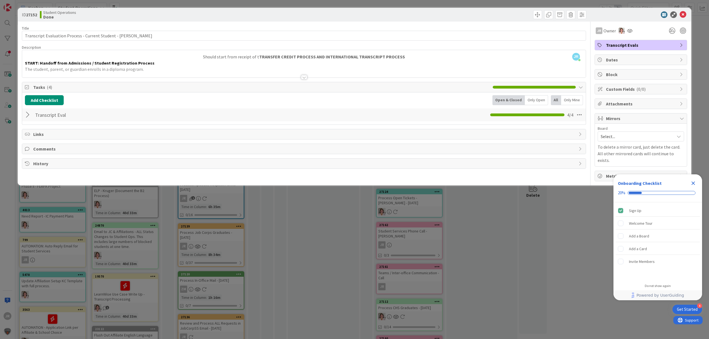
click at [642, 119] on span "Mirrors" at bounding box center [641, 118] width 71 height 7
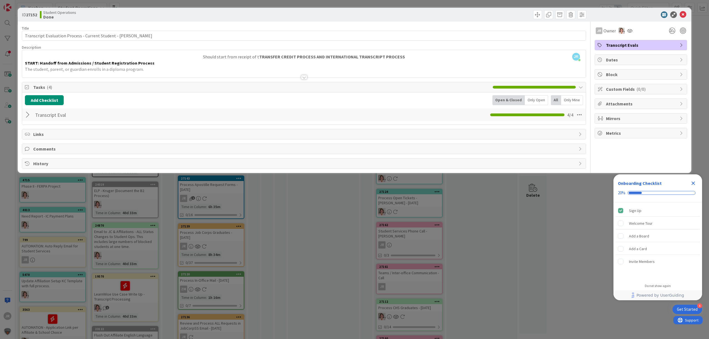
click at [641, 132] on span "Metrics" at bounding box center [641, 133] width 71 height 7
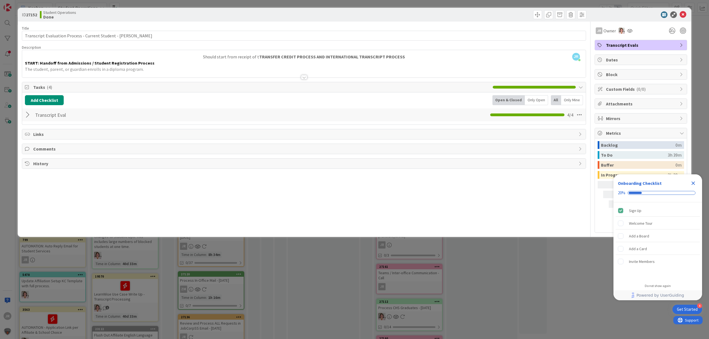
click at [693, 183] on icon "Close Checklist" at bounding box center [693, 184] width 4 height 4
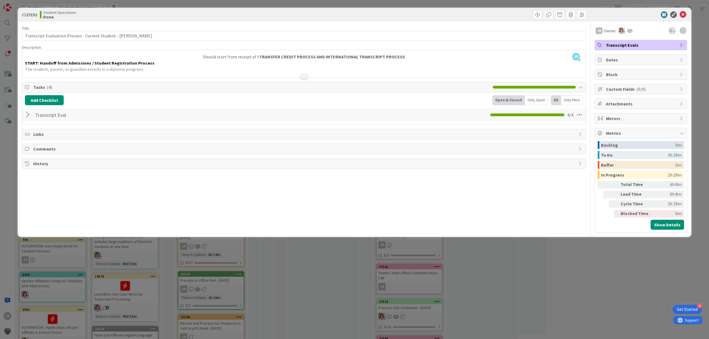
click at [212, 3] on div "ID 27152 Student Operations Done Title 65 / 128 Transcript Evaluation Process -…" at bounding box center [354, 169] width 709 height 339
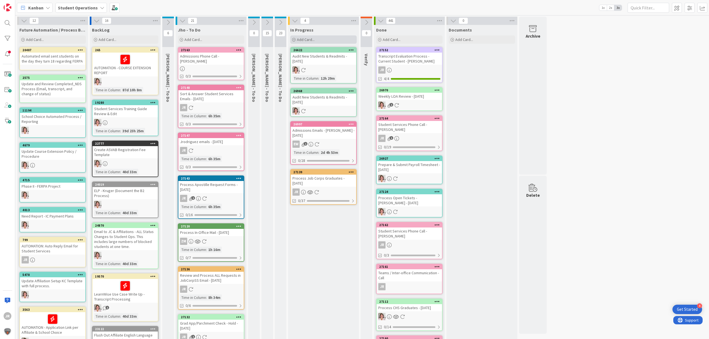
click at [314, 40] on span "Add Card..." at bounding box center [306, 39] width 18 height 5
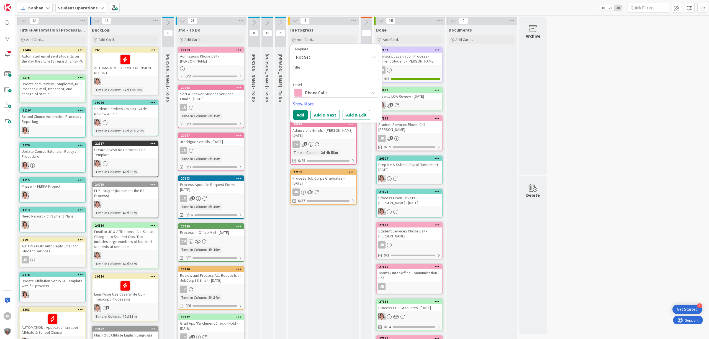
click at [315, 54] on span "Not Set" at bounding box center [330, 56] width 69 height 7
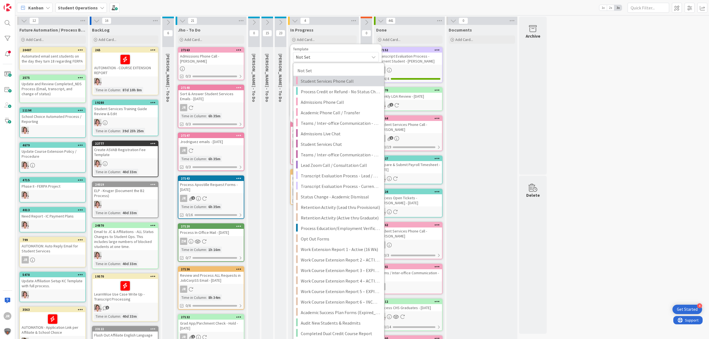
click at [321, 77] on link "Student Services Phone Call" at bounding box center [338, 81] width 91 height 11
type textarea "x"
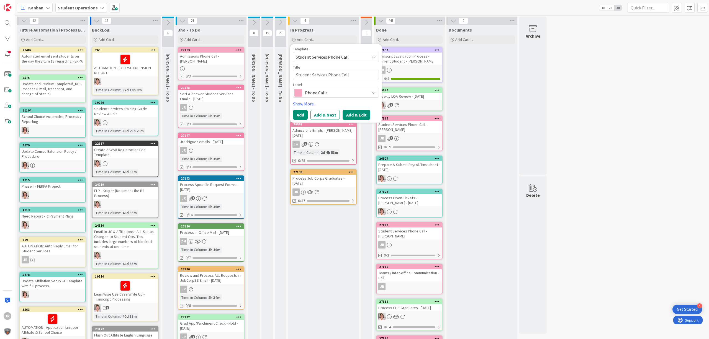
click at [352, 112] on button "Add & Edit" at bounding box center [356, 115] width 28 height 10
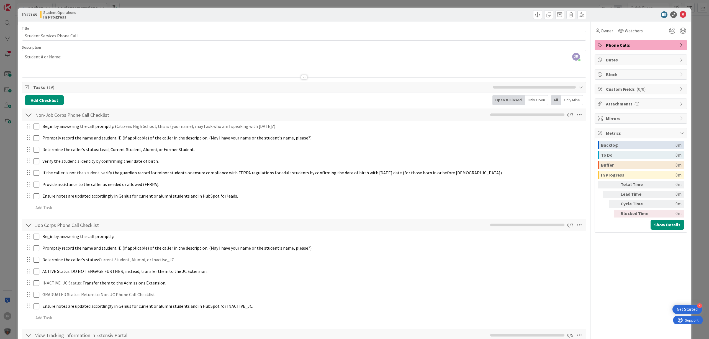
click at [84, 59] on div "JR [PERSON_NAME] joined 2 m ago Student # or Name:" at bounding box center [303, 63] width 563 height 27
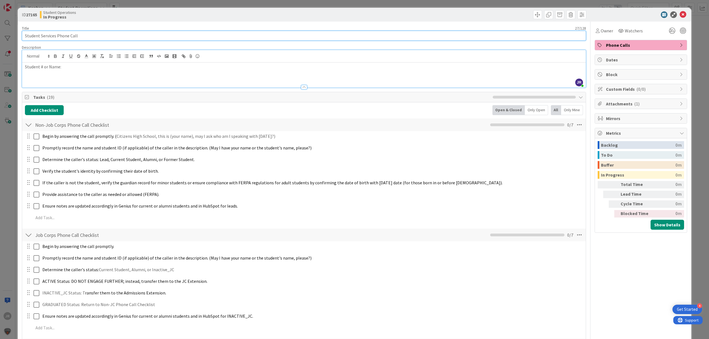
click at [103, 41] on div "Title 27 / 128 Student Services Phone Call Description JR Jhoana Rodriguez join…" at bounding box center [304, 252] width 564 height 460
paste input "Juan Gutierrez"
type input "Student Services Phone Call - Juan Gutierrez"
click at [148, 74] on div "Student # or Name:" at bounding box center [303, 75] width 563 height 25
click at [595, 29] on icon at bounding box center [597, 31] width 4 height 4
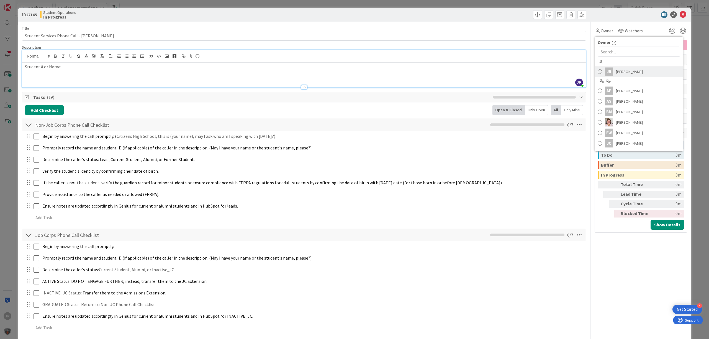
click at [605, 76] on link "JR [PERSON_NAME]" at bounding box center [639, 71] width 88 height 11
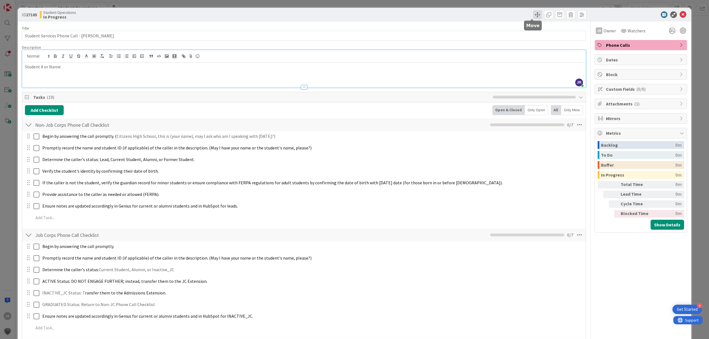
click at [533, 18] on span at bounding box center [537, 14] width 9 height 9
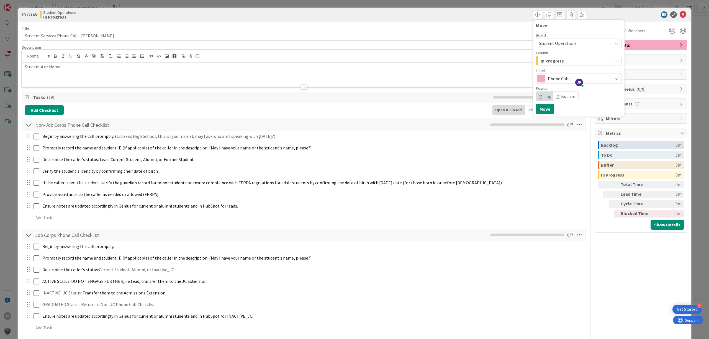
click at [543, 60] on span "In Progress" at bounding box center [551, 60] width 23 height 7
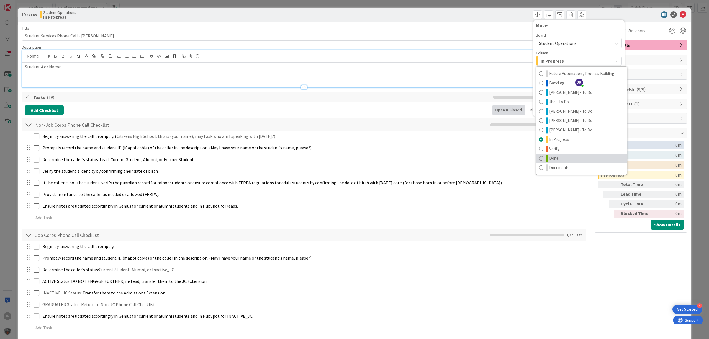
click at [559, 158] on link "Done" at bounding box center [581, 158] width 91 height 9
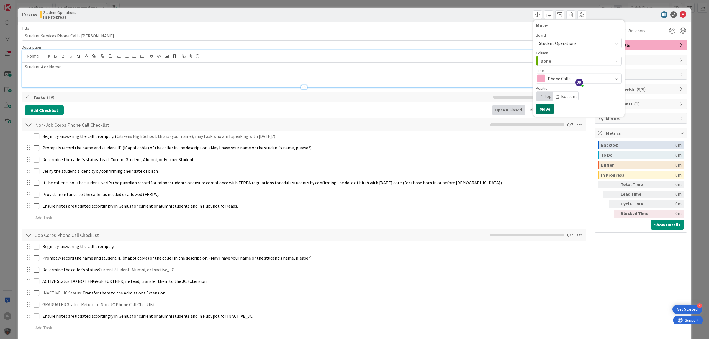
click at [540, 110] on button "Move" at bounding box center [545, 109] width 18 height 10
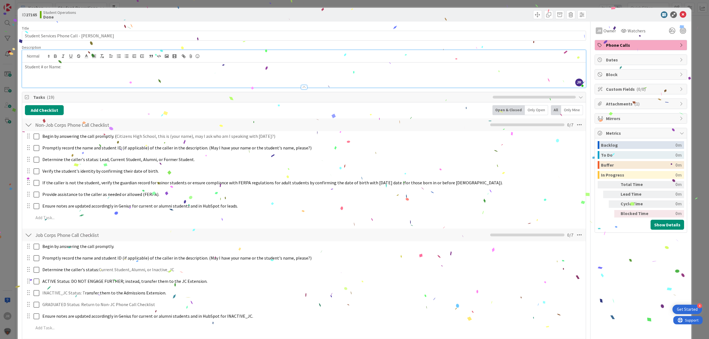
click at [190, 1] on div "ID 27165 Student Operations Done Move Move Title 44 / 128 Student Services Phon…" at bounding box center [354, 169] width 709 height 339
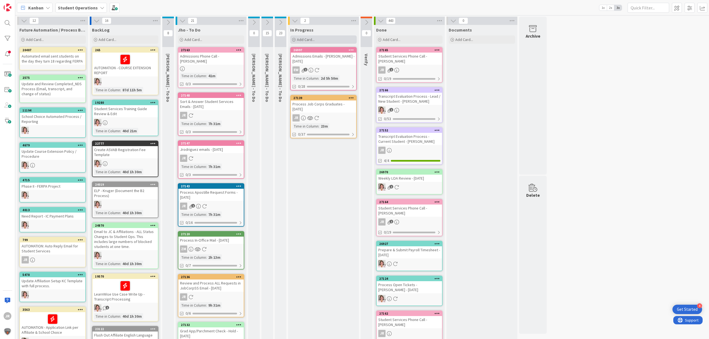
click at [315, 39] on div "Add Card..." at bounding box center [323, 39] width 66 height 8
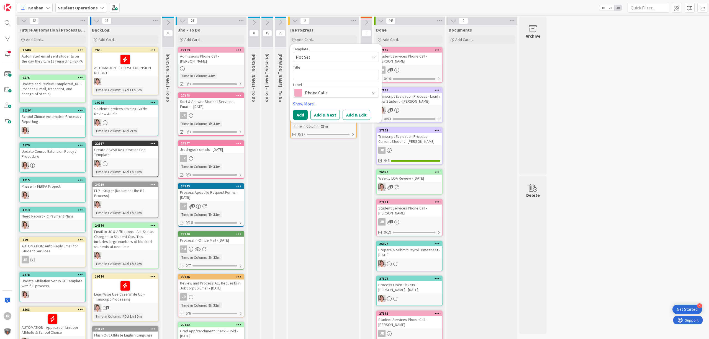
click at [321, 55] on span "Not Set" at bounding box center [330, 56] width 69 height 7
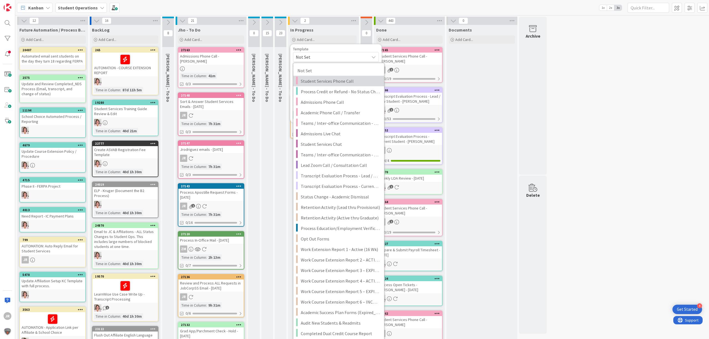
click at [324, 78] on span "Student Services Phone Call" at bounding box center [340, 81] width 79 height 7
type textarea "x"
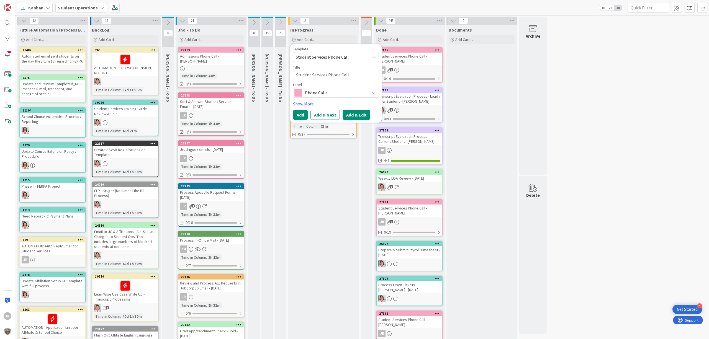
click at [358, 114] on button "Add & Edit" at bounding box center [356, 115] width 28 height 10
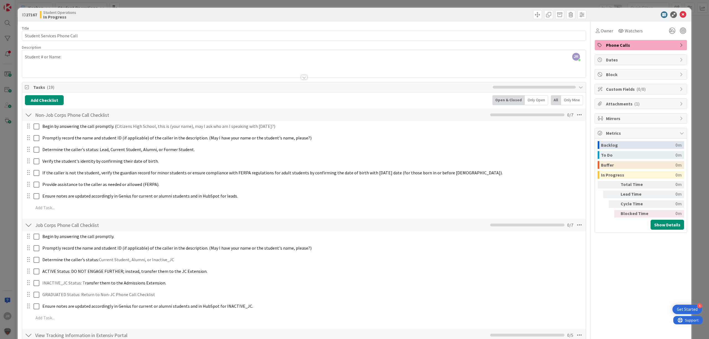
click at [146, 66] on div at bounding box center [303, 70] width 563 height 14
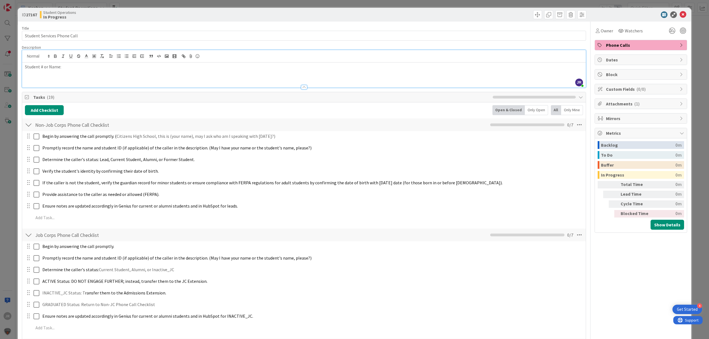
click at [136, 66] on p "Student # or Name:" at bounding box center [304, 67] width 558 height 6
click at [102, 33] on input "Student Services Phone Call" at bounding box center [304, 36] width 564 height 10
type input "Student Services Phone Call - Sulaiman / Ahmad Elham"
click at [97, 68] on p "Student # or Name:" at bounding box center [304, 67] width 558 height 6
click at [608, 33] on div "Owner" at bounding box center [604, 31] width 20 height 10
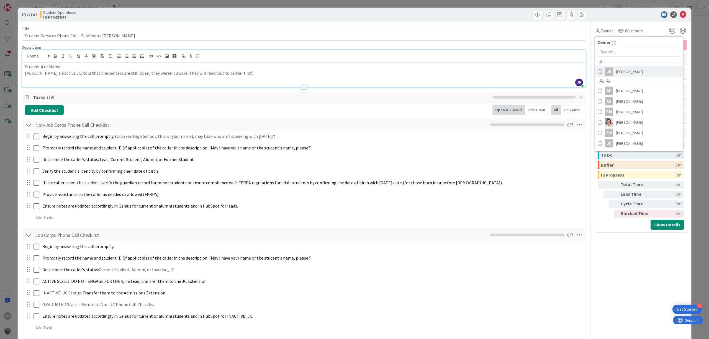
click at [616, 69] on span "[PERSON_NAME]" at bounding box center [629, 72] width 27 height 8
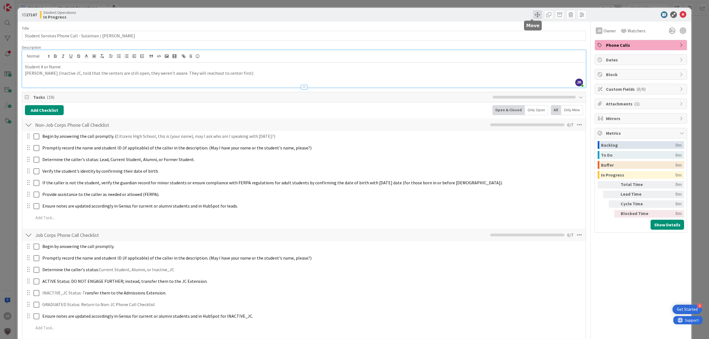
click at [533, 16] on span at bounding box center [537, 14] width 9 height 9
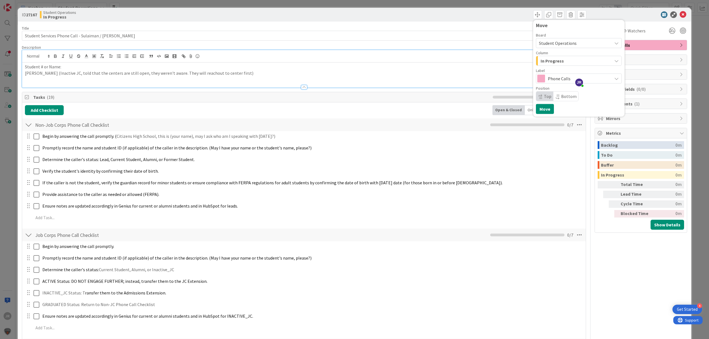
click at [546, 60] on span "In Progress" at bounding box center [551, 60] width 23 height 7
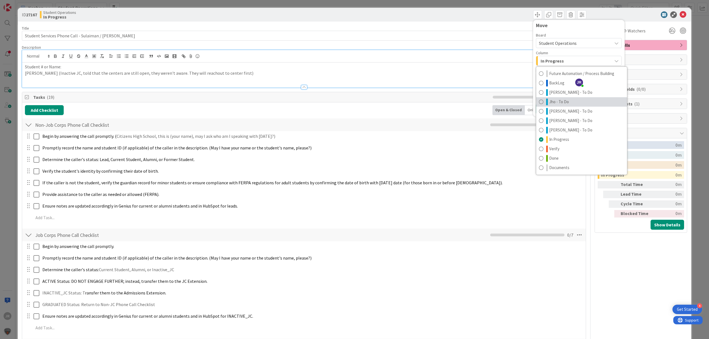
click at [551, 104] on span "Jho - To Do" at bounding box center [559, 102] width 20 height 7
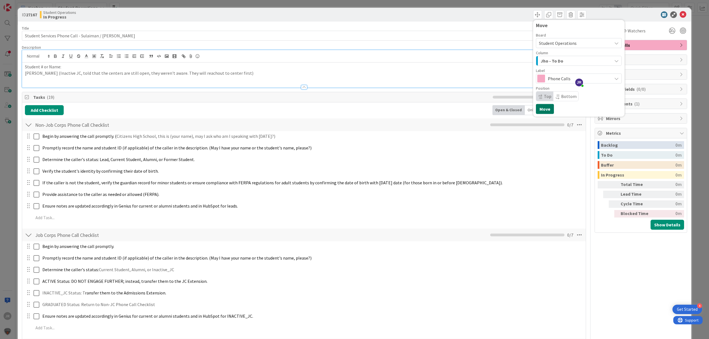
click at [544, 106] on button "Move" at bounding box center [545, 109] width 18 height 10
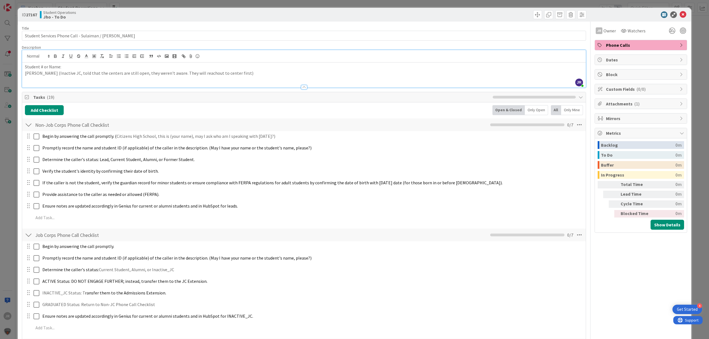
click at [242, 6] on div "ID 27167 Student Operations Jho - To Do Move Move Title 52 / 128 Student Servic…" at bounding box center [354, 169] width 709 height 339
